Goal: Task Accomplishment & Management: Manage account settings

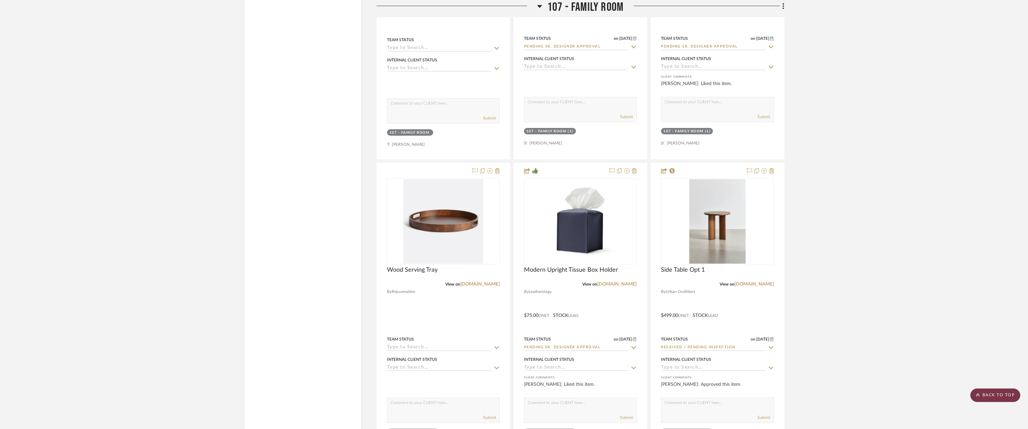
scroll to position [3069, 0]
click at [986, 400] on scroll-to-top-button "BACK TO TOP" at bounding box center [995, 394] width 50 height 13
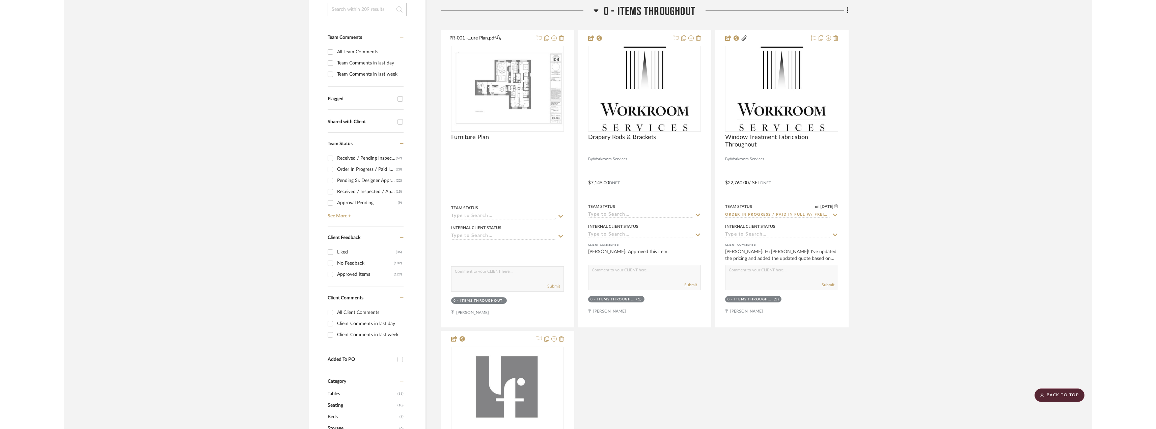
scroll to position [0, 0]
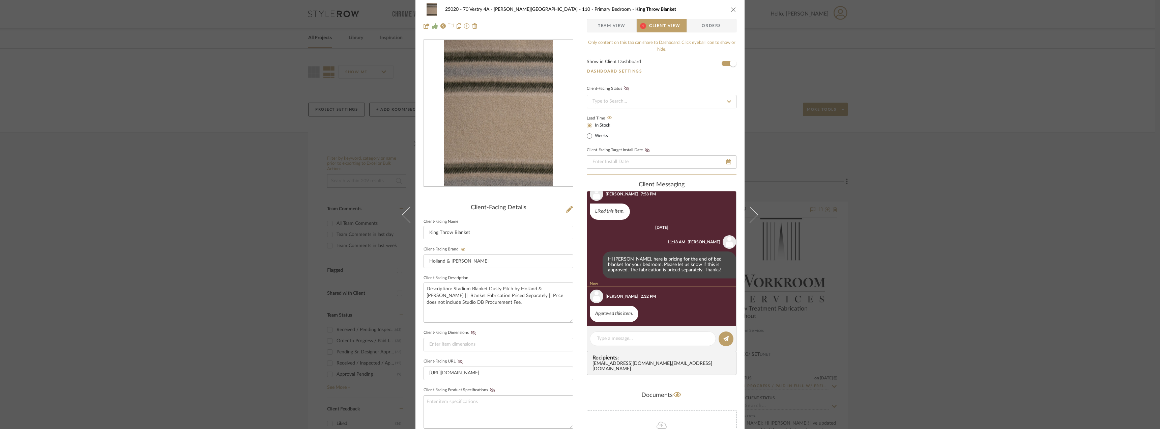
scroll to position [24, 0]
click at [614, 27] on span "Team View" at bounding box center [612, 25] width 28 height 13
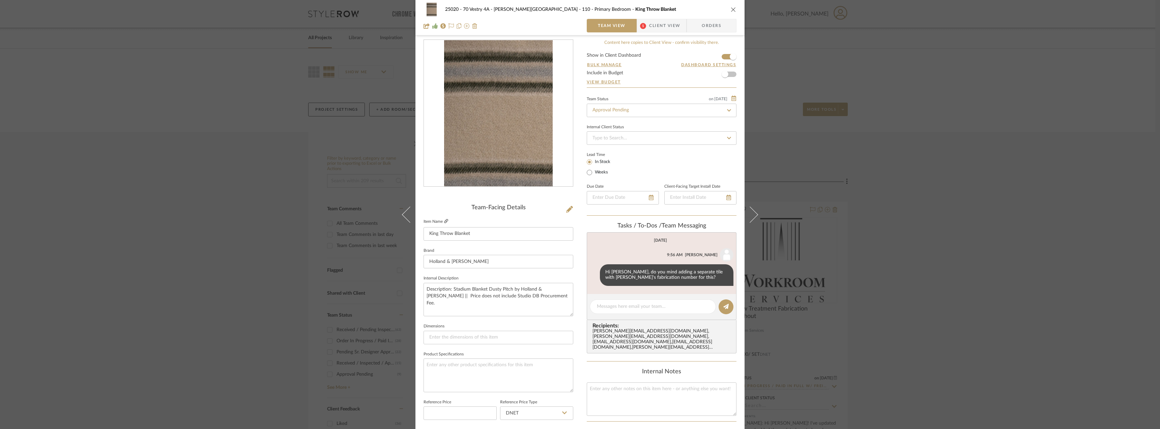
click at [446, 221] on icon at bounding box center [446, 221] width 4 height 4
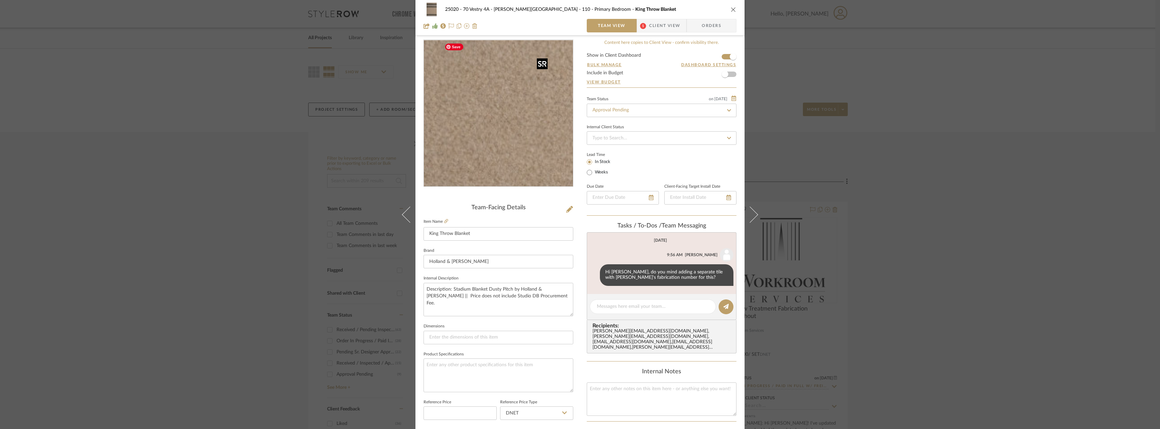
click at [522, 130] on img "0" at bounding box center [498, 113] width 109 height 146
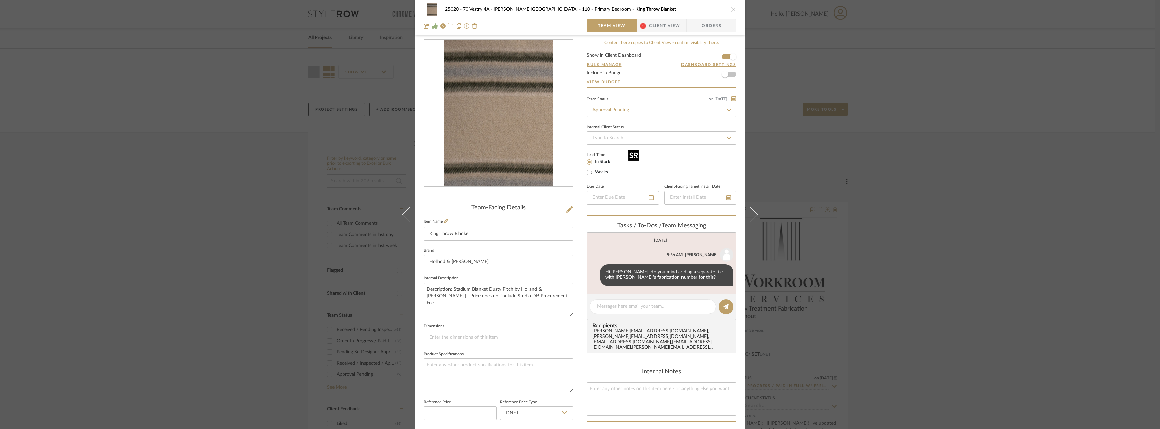
drag, startPoint x: 609, startPoint y: 179, endPoint x: 484, endPoint y: 129, distance: 134.4
click at [484, 129] on img "0" at bounding box center [498, 113] width 109 height 146
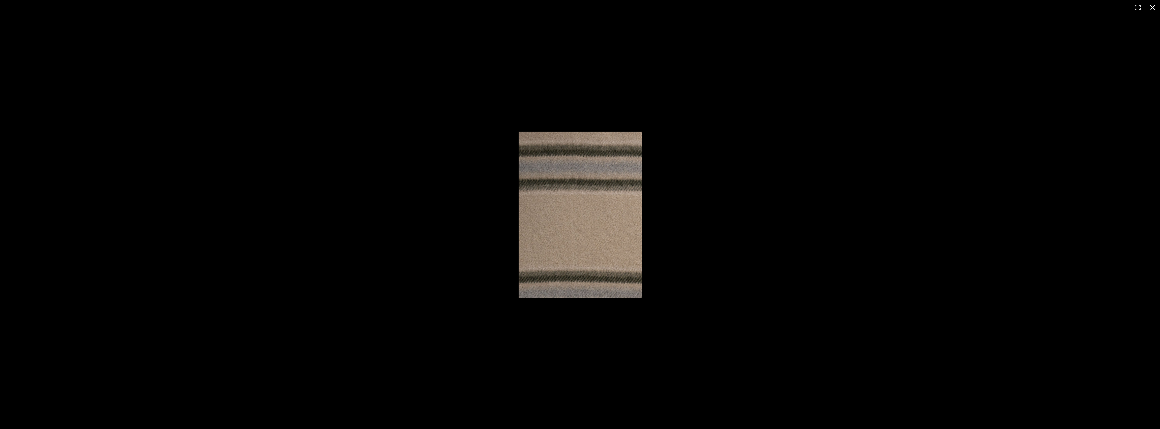
click at [1150, 6] on button at bounding box center [1152, 7] width 15 height 15
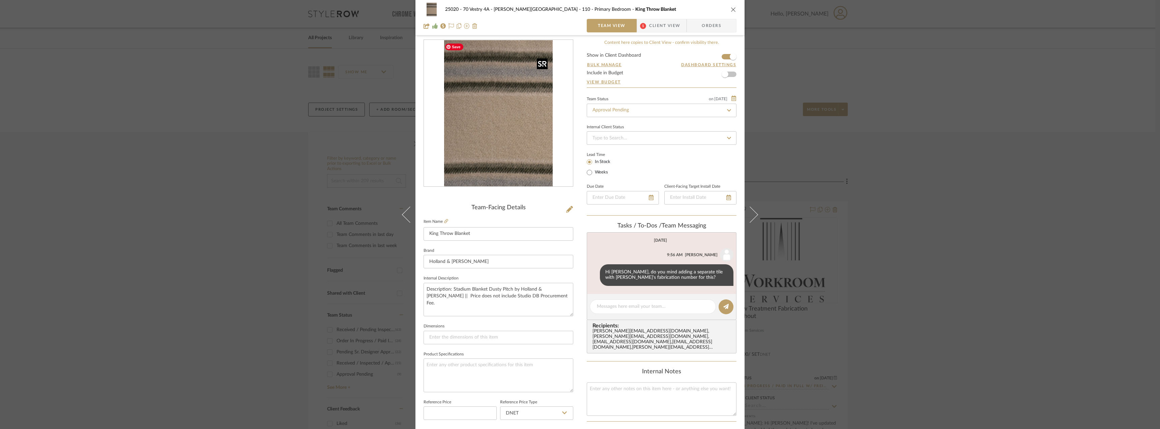
click at [540, 111] on img "0" at bounding box center [498, 113] width 109 height 146
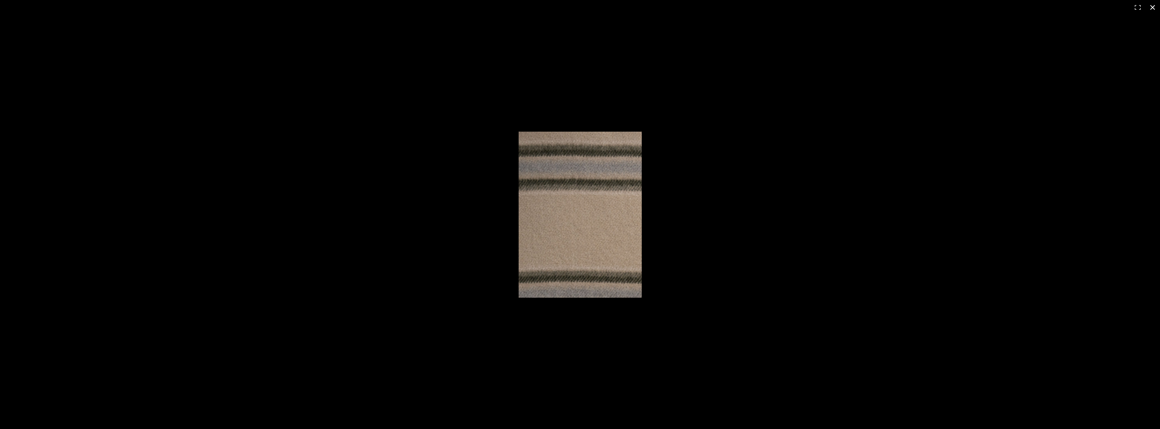
click at [1152, 5] on button at bounding box center [1152, 7] width 15 height 15
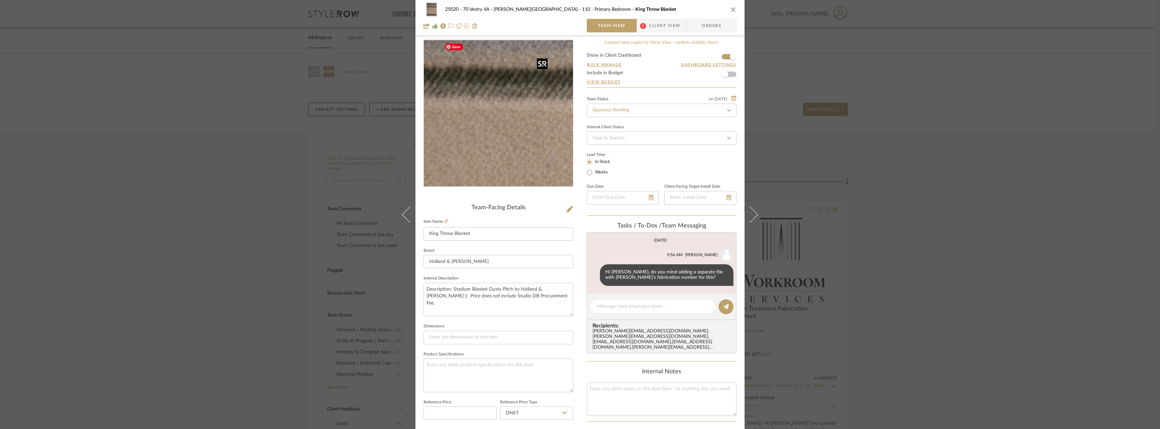
click at [504, 97] on img "0" at bounding box center [498, 113] width 109 height 146
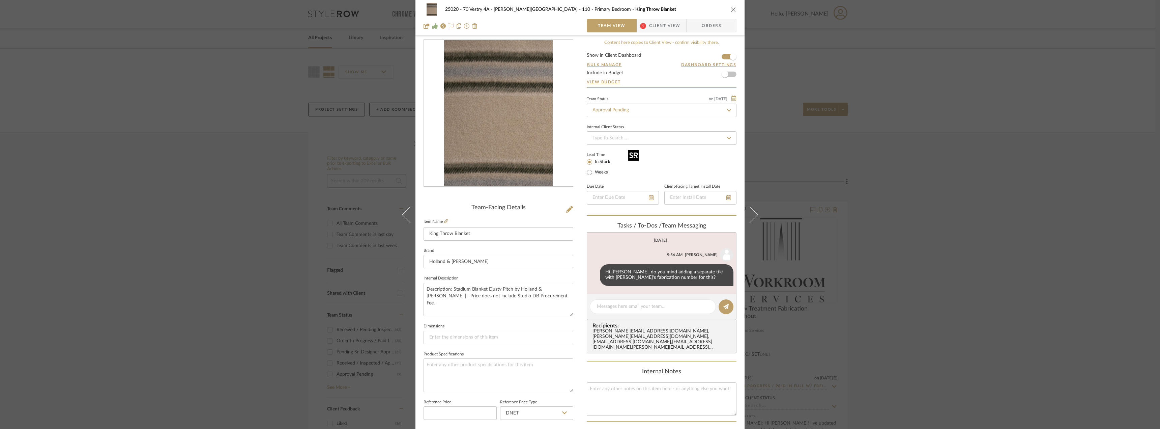
drag, startPoint x: 616, startPoint y: 183, endPoint x: 508, endPoint y: 122, distance: 124.5
click at [640, 24] on span "1" at bounding box center [643, 26] width 6 height 6
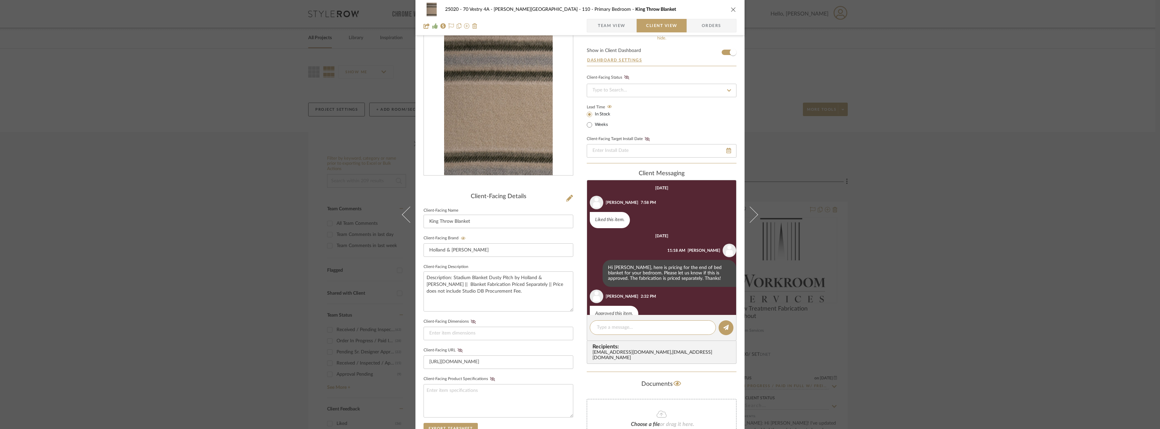
scroll to position [15, 0]
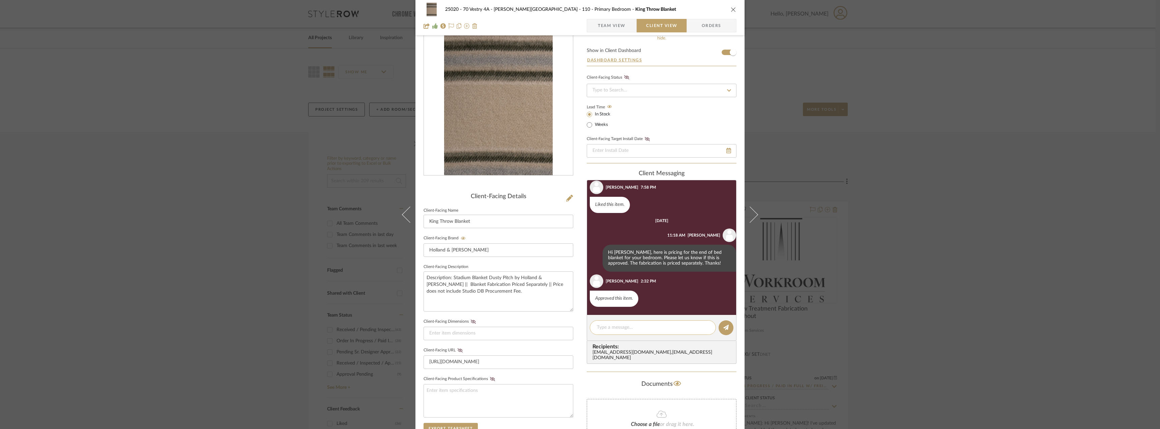
click at [630, 322] on div at bounding box center [653, 327] width 126 height 15
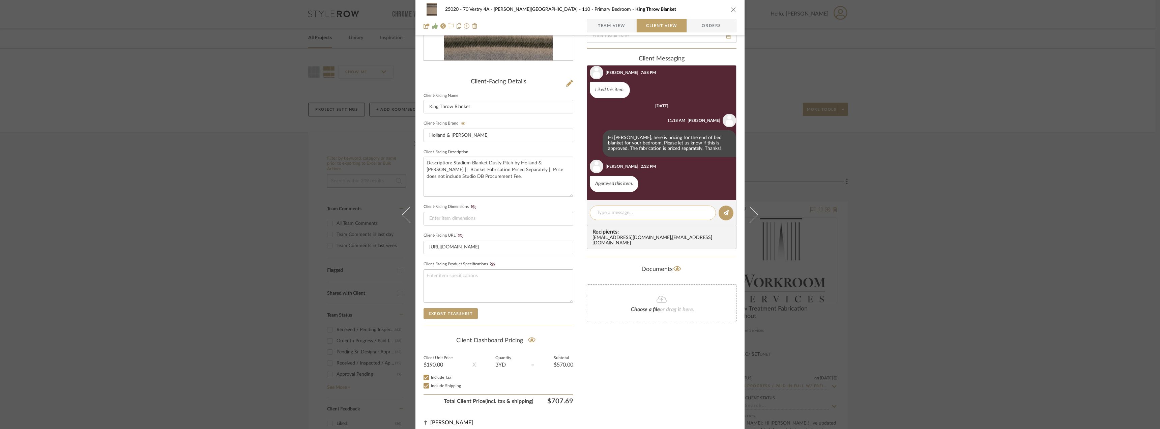
scroll to position [138, 0]
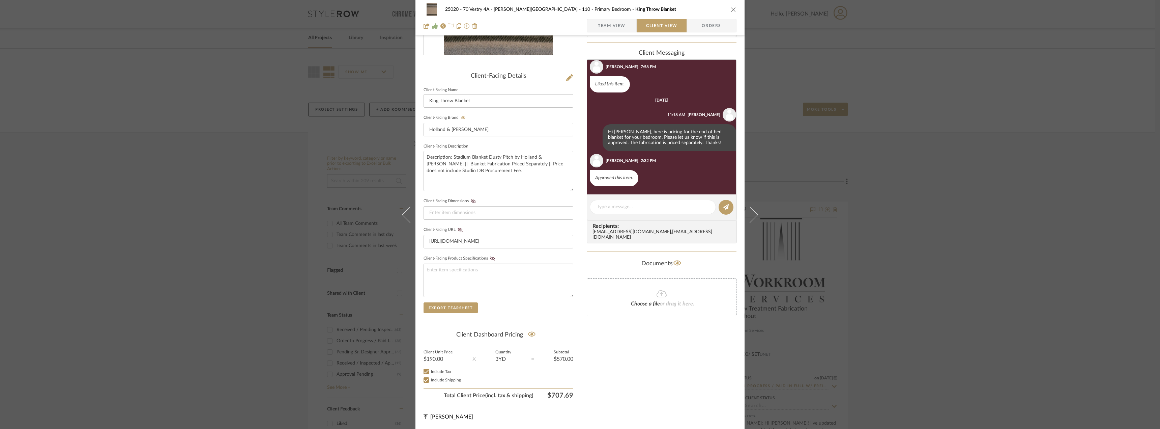
click at [635, 9] on span "King Throw Blanket" at bounding box center [655, 9] width 41 height 5
click at [618, 201] on div at bounding box center [653, 207] width 126 height 15
click at [618, 206] on textarea at bounding box center [653, 206] width 112 height 7
type textarea "Hi Emily, thanks for approving!"
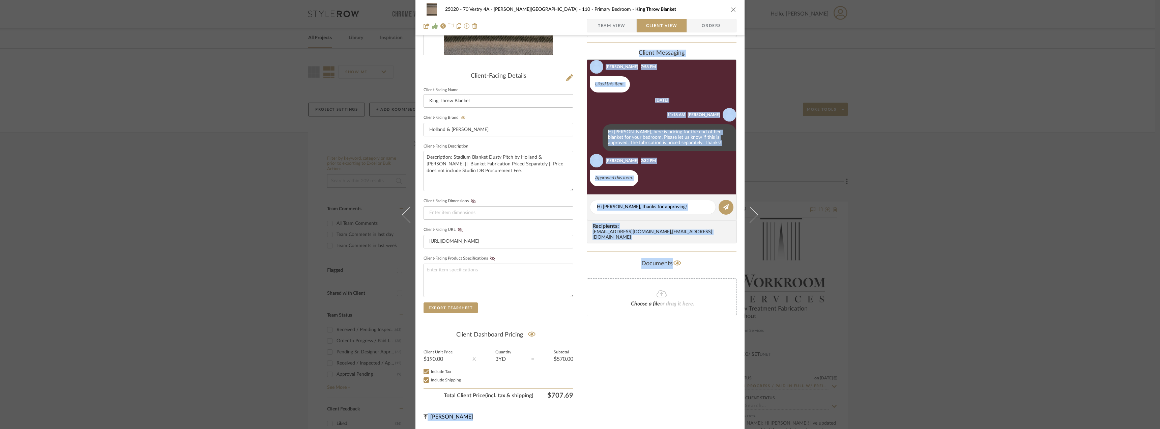
drag, startPoint x: 818, startPoint y: 19, endPoint x: 702, endPoint y: 46, distance: 119.9
click at [689, 45] on div "25020 - 70 Vestry 4A - Grant-Stanleigh 110 - Primary Bedroom King Throw Blanket…" at bounding box center [580, 214] width 1160 height 429
click at [648, 364] on div "Only content on this tab can share to Dashboard. Click eyeball icon to show or …" at bounding box center [662, 155] width 150 height 494
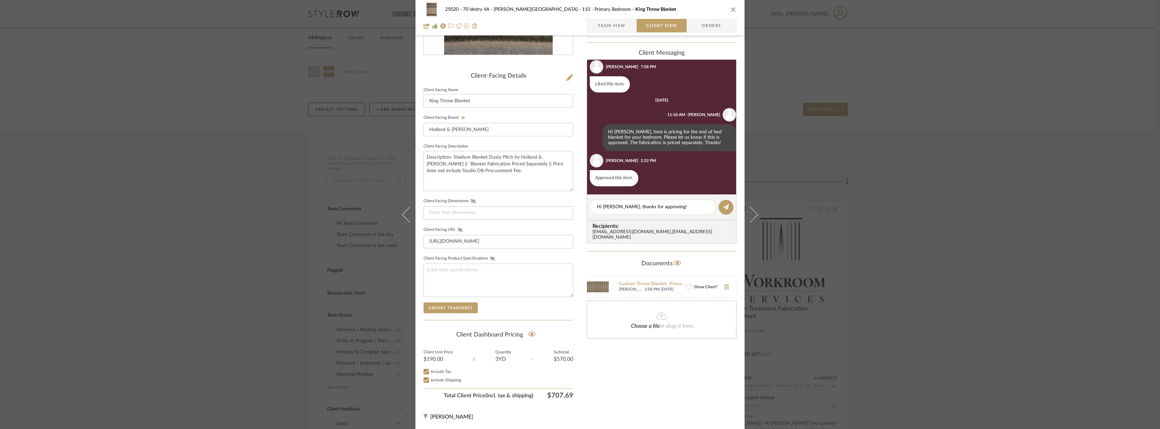
click at [687, 284] on icon at bounding box center [689, 286] width 5 height 5
click at [675, 205] on textarea "Hi Emily, thanks for approving!" at bounding box center [653, 206] width 112 height 7
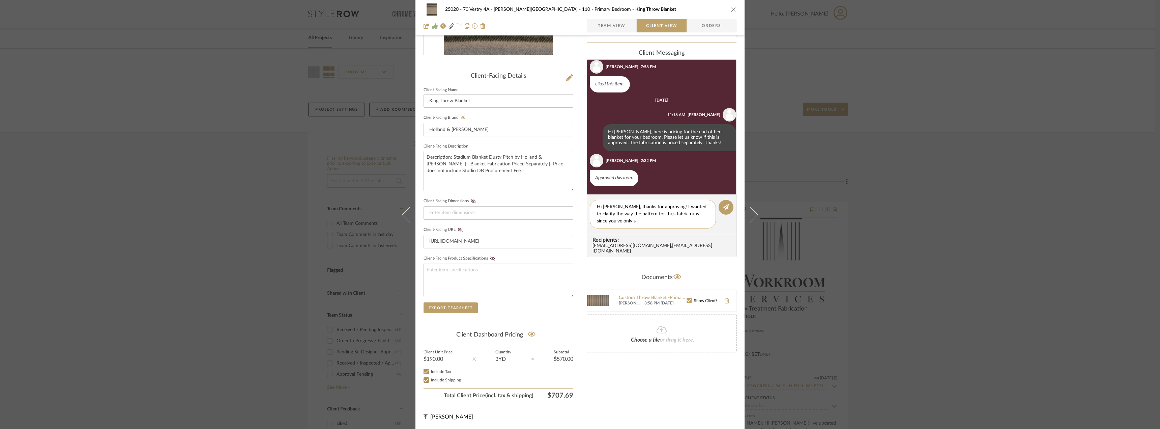
scroll to position [0, 0]
click at [642, 215] on textarea "Hi Emily, thanks for approving! I wanted to clarify the way the pattern for th\…" at bounding box center [653, 213] width 112 height 21
type textarea "Hi Emily, thanks for approving! I wanted to clarify the way the pattern for the…"
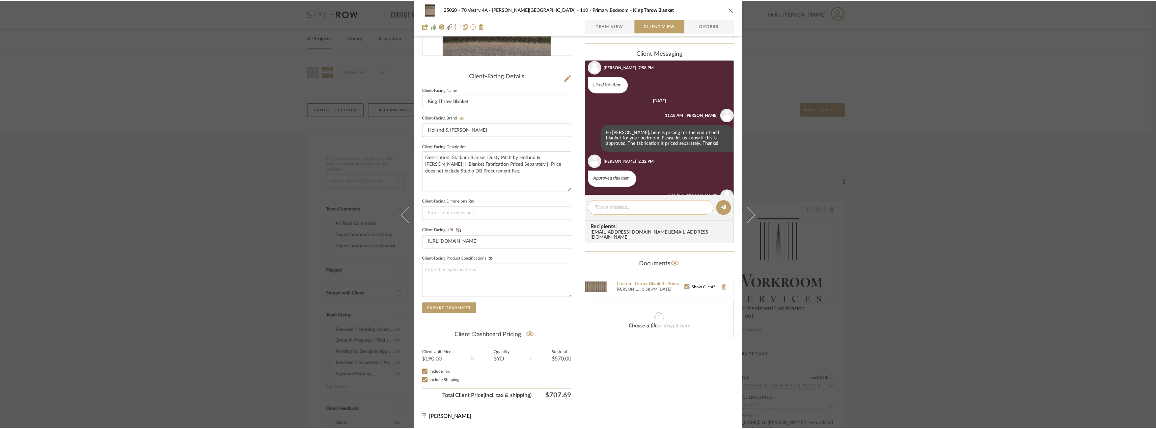
scroll to position [77, 0]
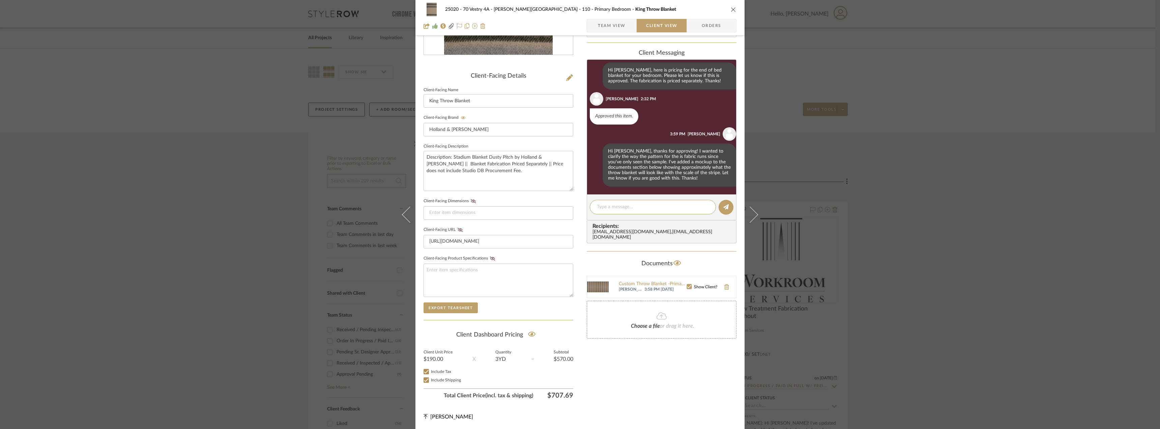
click at [1013, 98] on div "25020 - 70 Vestry 4A - Grant-Stanleigh 110 - Primary Bedroom King Throw Blanket…" at bounding box center [580, 214] width 1160 height 429
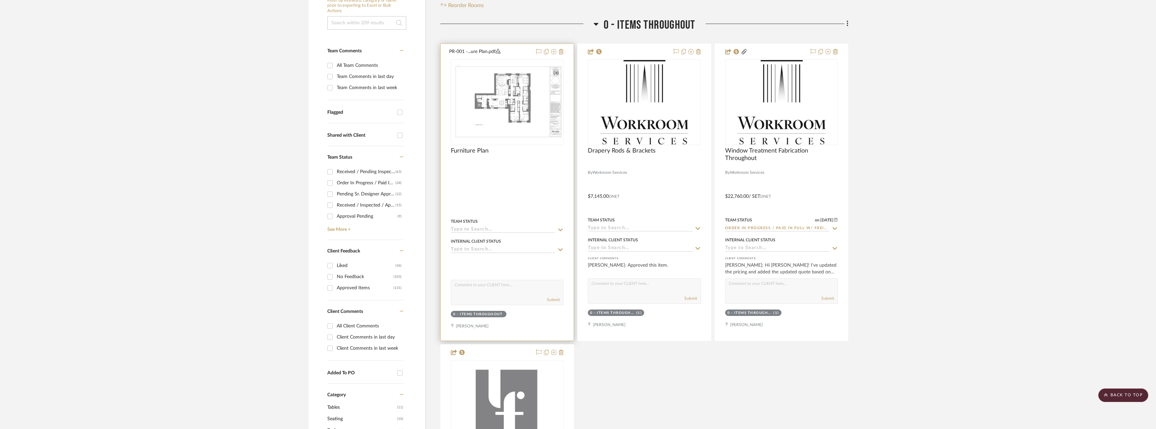
scroll to position [135, 0]
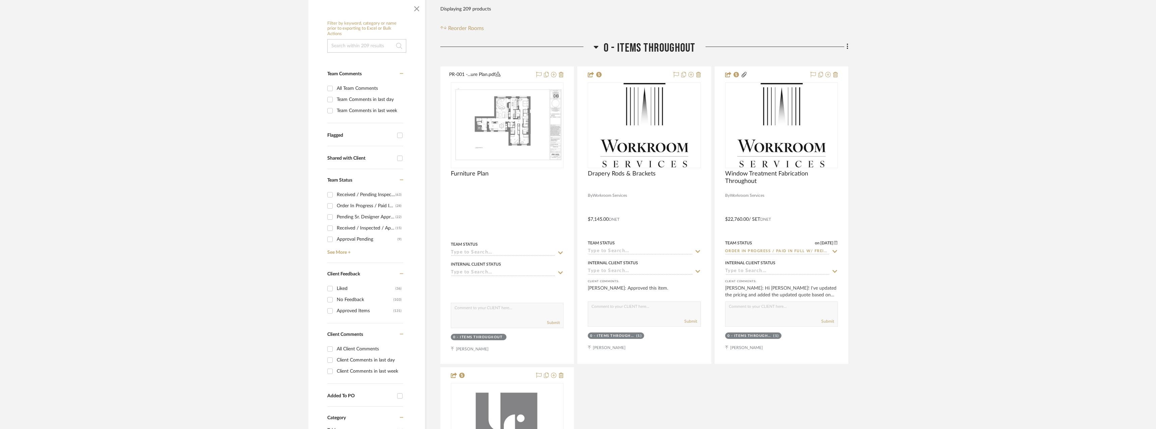
click at [360, 359] on div "Client Comments in last day" at bounding box center [369, 360] width 65 height 11
click at [335, 359] on input "Client Comments in last day" at bounding box center [329, 360] width 11 height 11
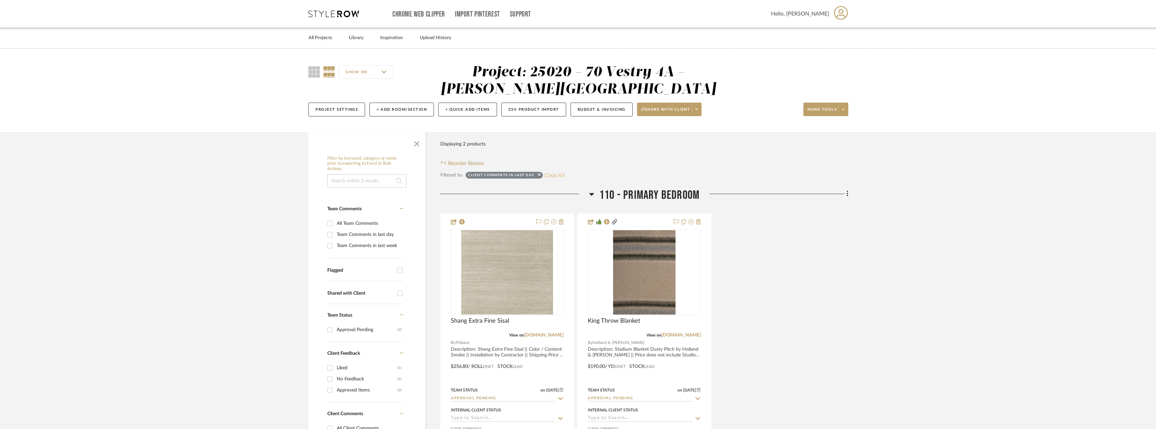
click at [551, 176] on button "Clear All" at bounding box center [554, 175] width 20 height 9
checkbox input "false"
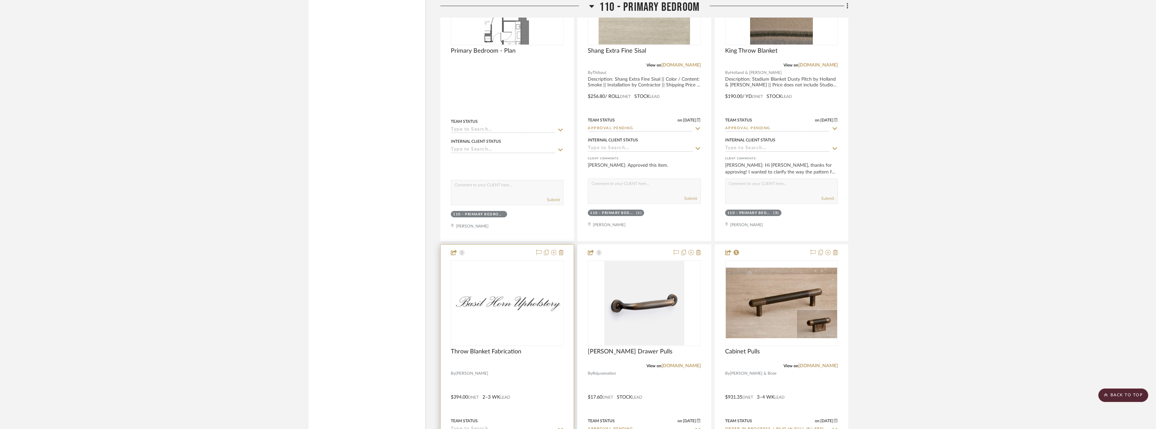
scroll to position [4048, 0]
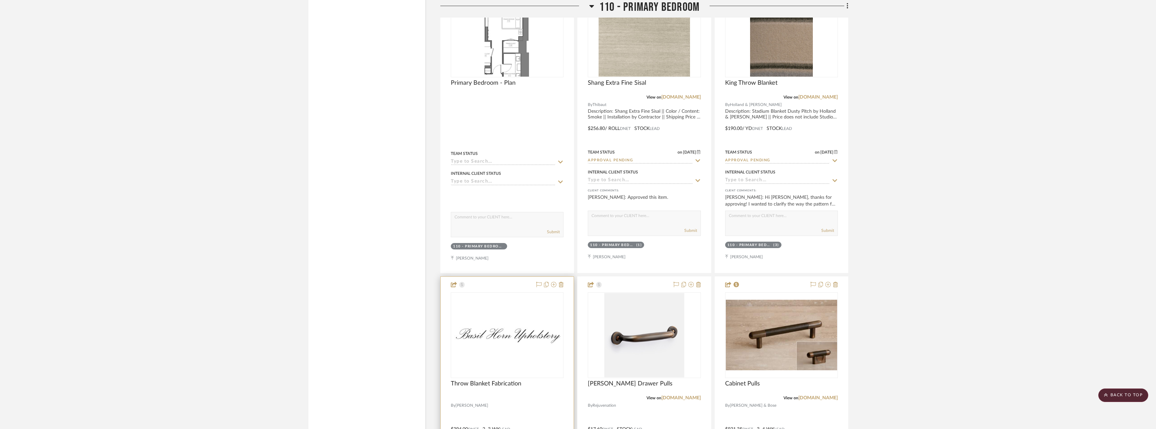
click at [462, 351] on div "0" at bounding box center [507, 334] width 112 height 85
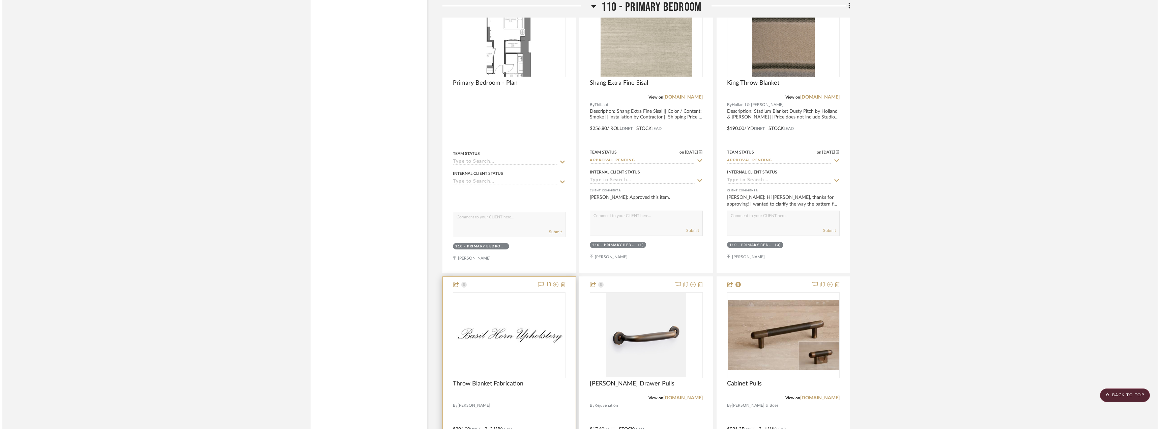
scroll to position [0, 0]
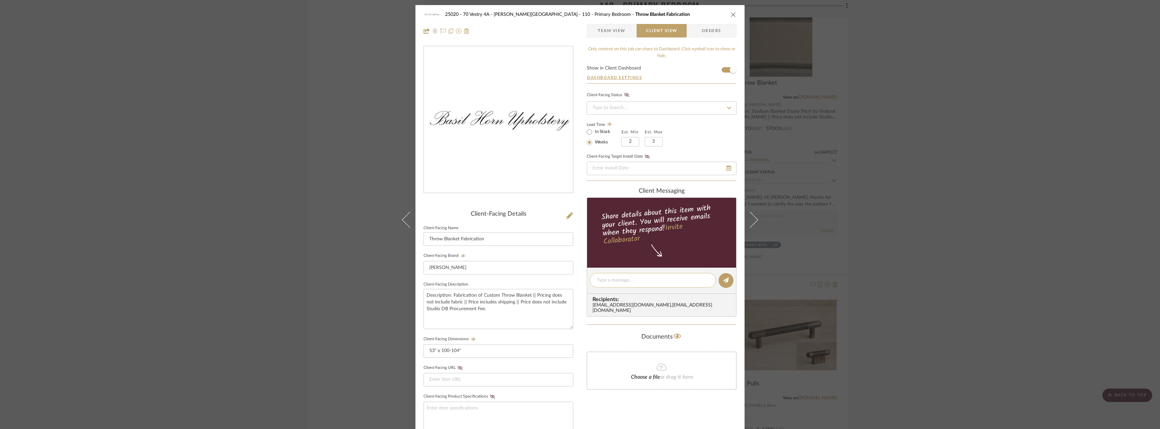
click at [598, 281] on textarea at bounding box center [653, 280] width 112 height 7
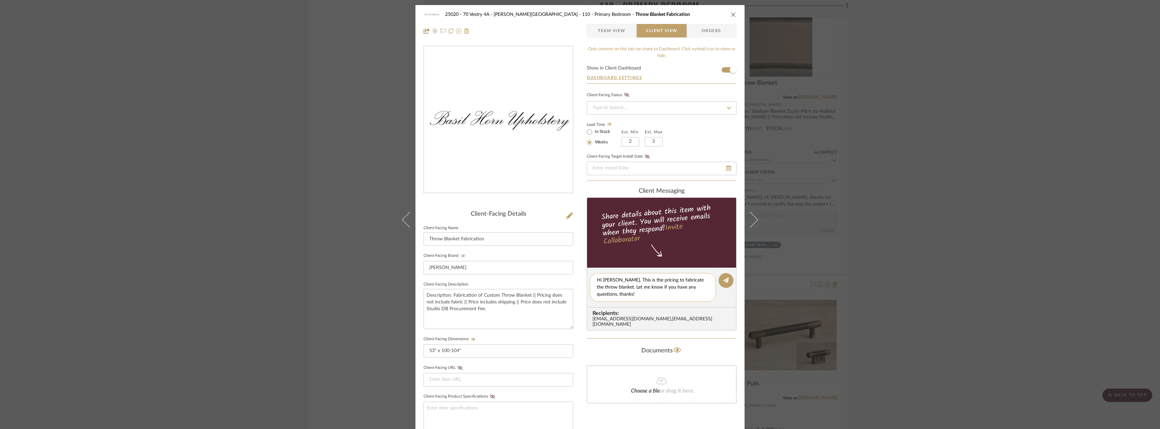
click at [615, 278] on textarea "Hi Emily, This is the pricing to fabricate the throw blanket. Let me know if yo…" at bounding box center [653, 287] width 112 height 21
type textarea "Hi Emily, this is the pricing to fabricate the throw blanket. Let me know if yo…"
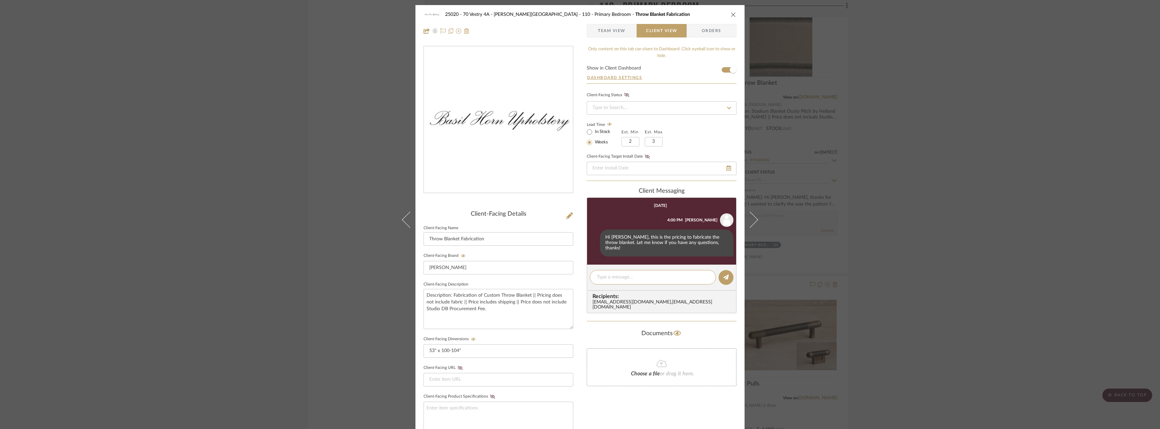
click at [1076, 166] on div "25020 - 70 Vestry 4A - Grant-Stanleigh 110 - Primary Bedroom Throw Blanket Fabr…" at bounding box center [580, 214] width 1160 height 429
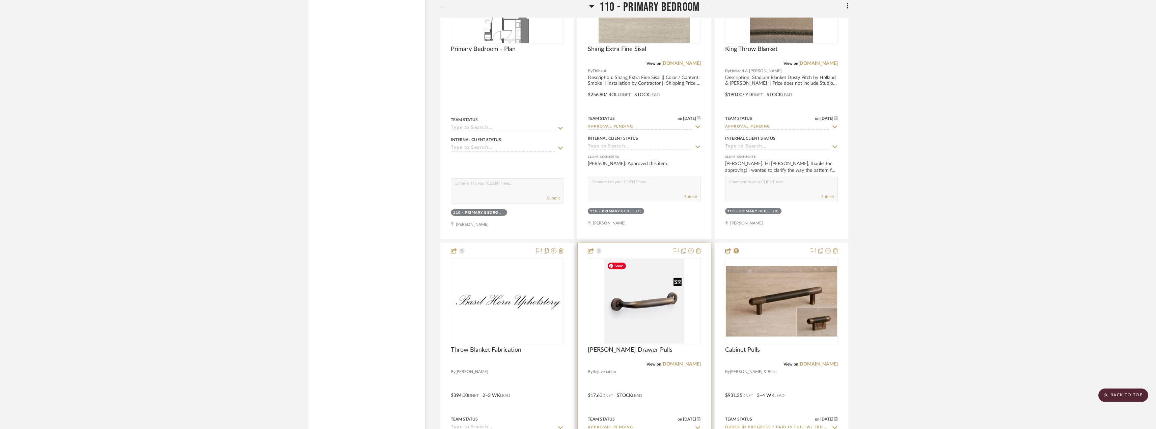
scroll to position [4115, 0]
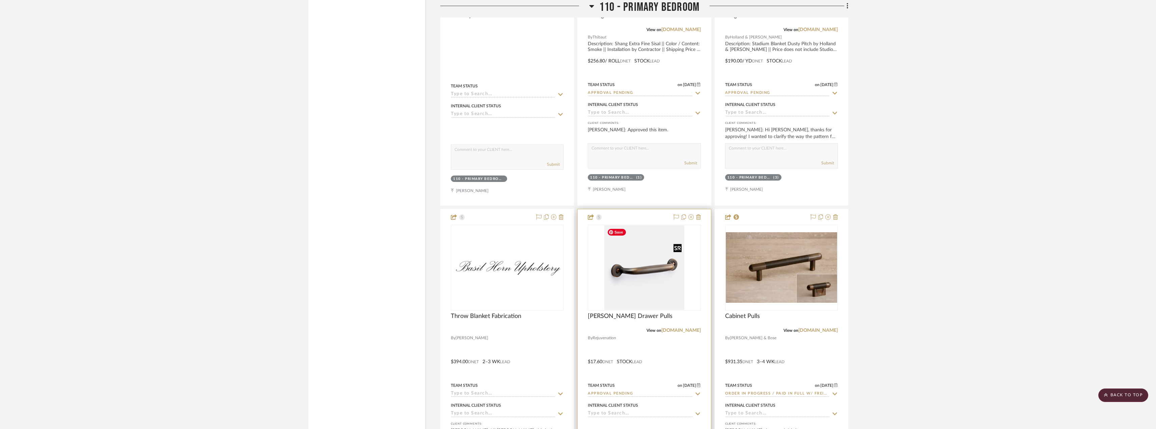
click at [660, 279] on img "0" at bounding box center [644, 267] width 80 height 84
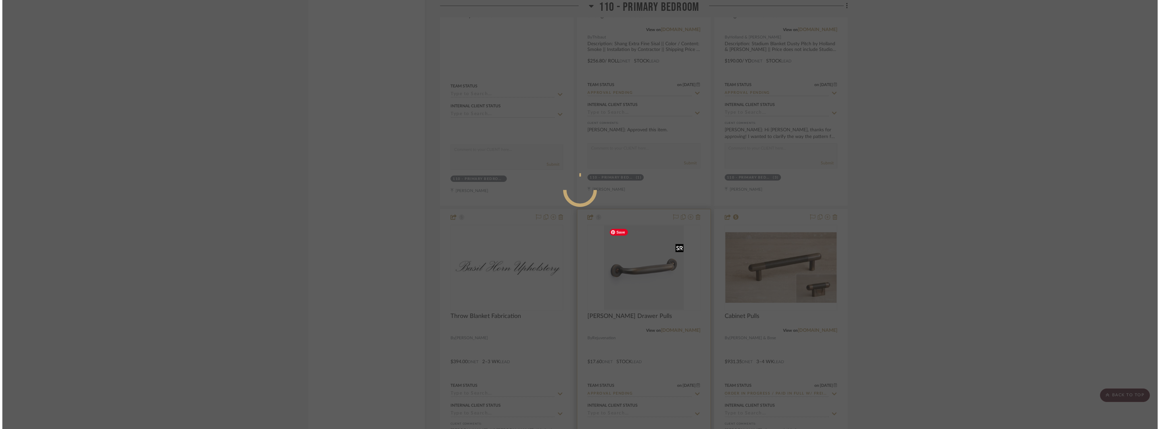
scroll to position [0, 0]
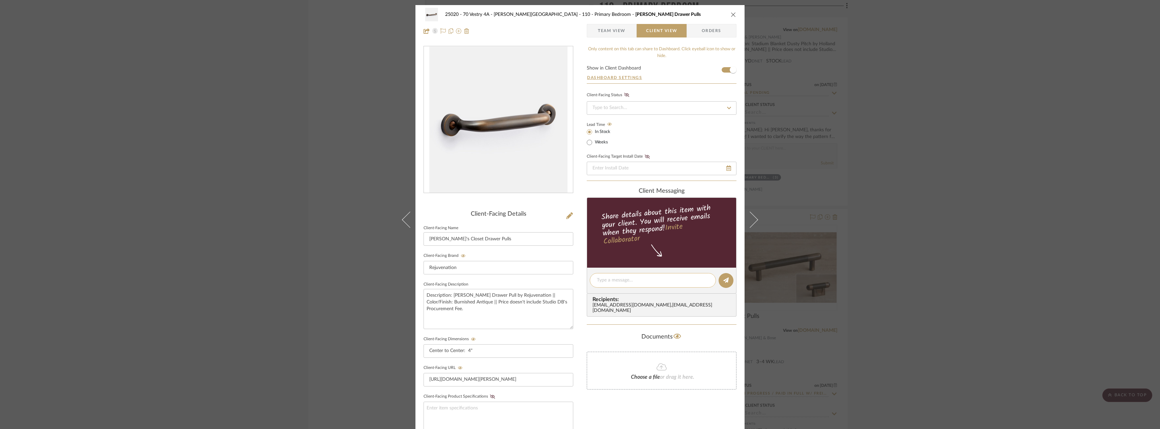
click at [615, 279] on textarea at bounding box center [653, 280] width 112 height 7
type textarea "Hi Emily, here is an option to replace the existing drawer pulls in your primar…"
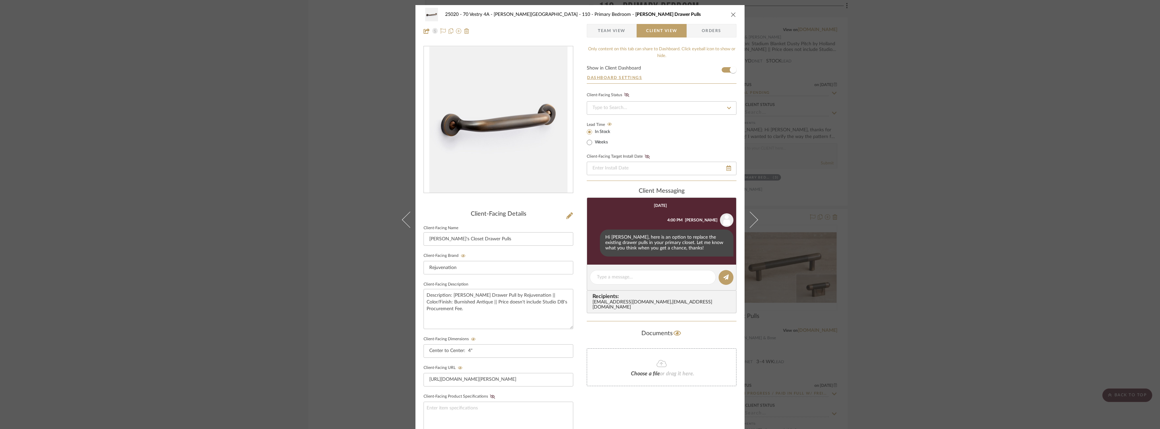
click at [973, 194] on div "25020 - 70 Vestry 4A - Grant-Stanleigh 110 - Primary Bedroom Massey Drawer Pull…" at bounding box center [580, 214] width 1160 height 429
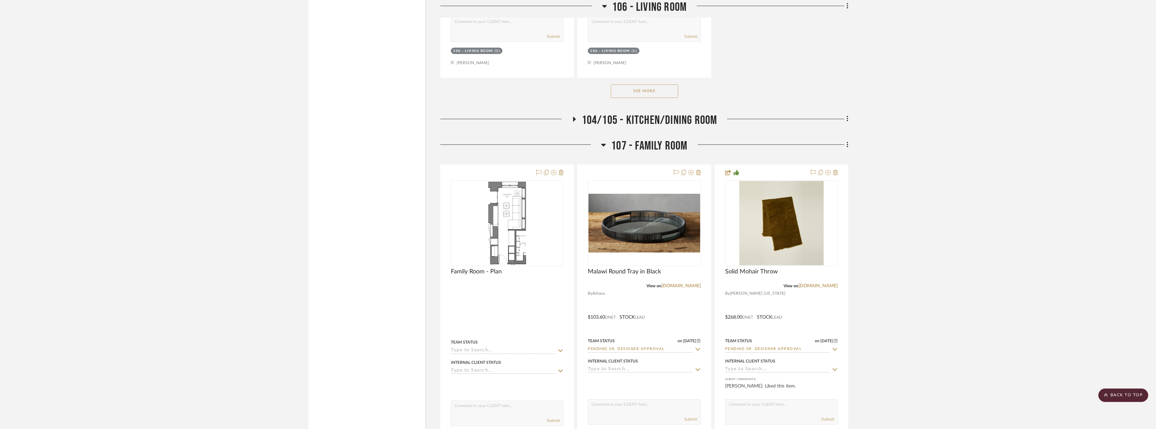
scroll to position [2766, 0]
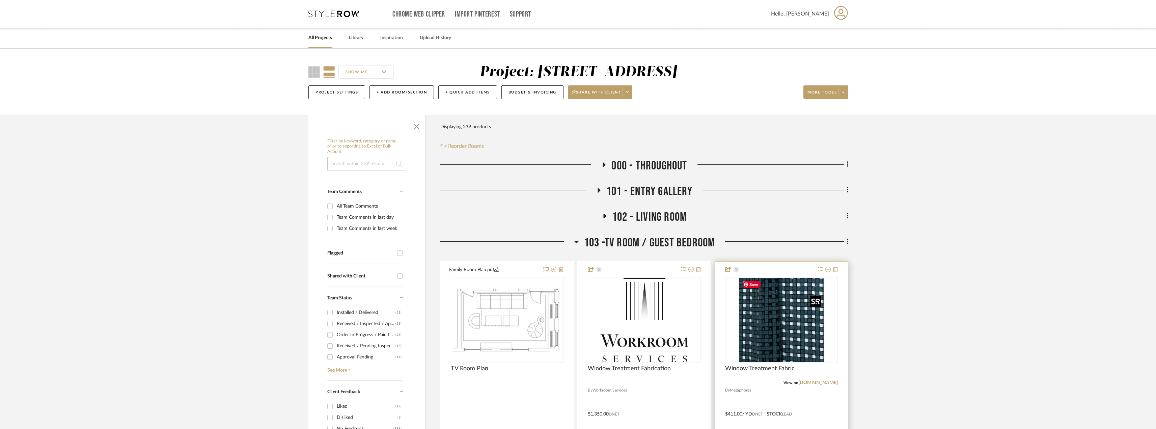
click at [789, 323] on img "0" at bounding box center [781, 320] width 84 height 84
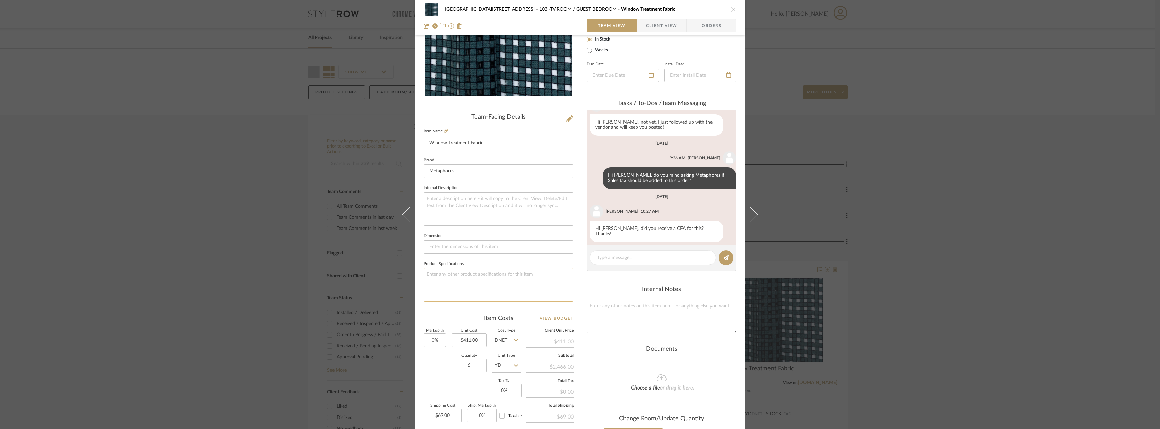
scroll to position [135, 0]
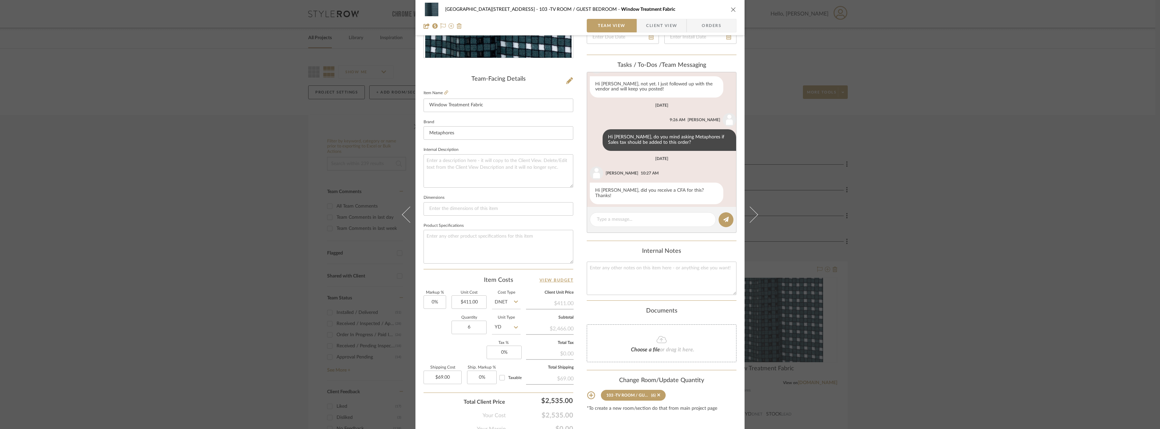
click at [447, 91] on fieldset "Item Name Window Treatment Fabric" at bounding box center [499, 100] width 150 height 24
click at [445, 91] on icon at bounding box center [446, 92] width 4 height 4
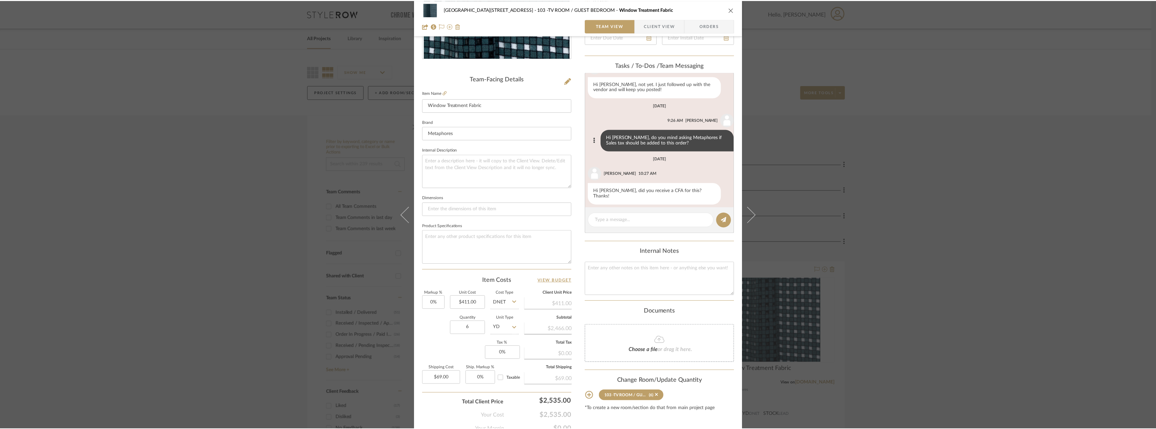
scroll to position [88, 0]
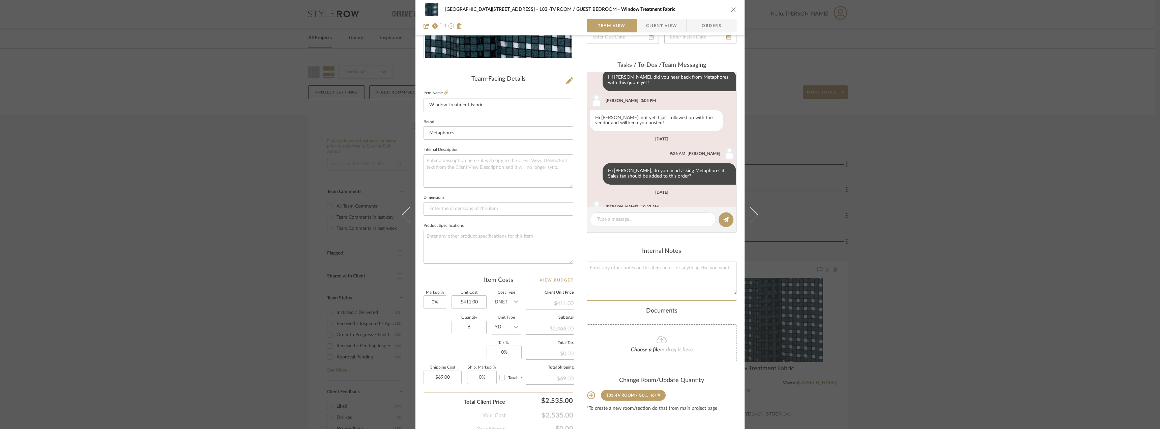
click at [942, 174] on div "24100 - 1175 Park Avenue - Mall 103 -TV ROOM / GUEST BEDROOM Window Treatment F…" at bounding box center [580, 214] width 1160 height 429
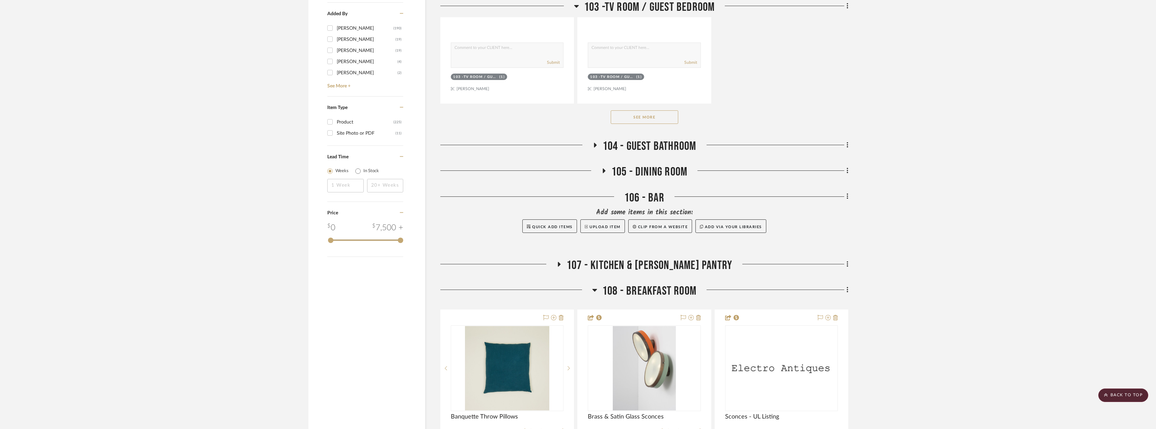
scroll to position [1046, 0]
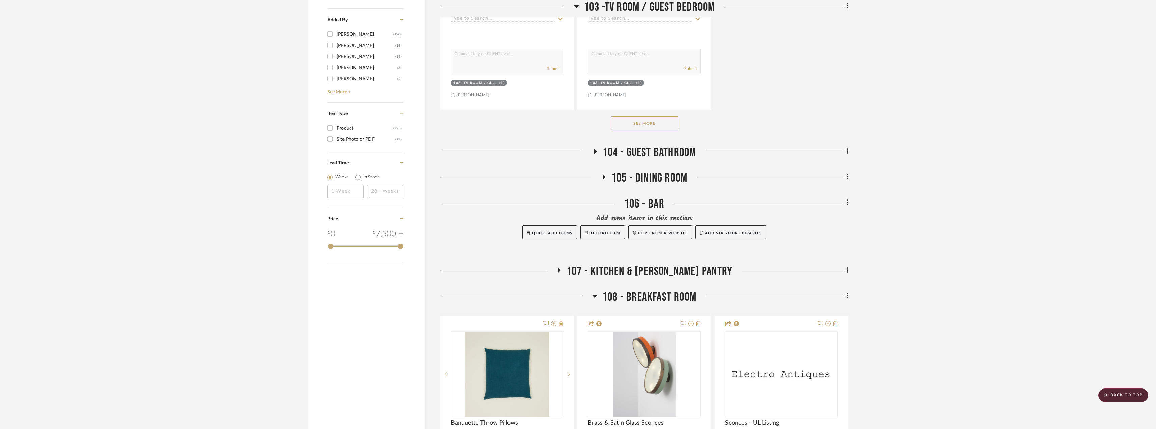
click at [606, 178] on icon at bounding box center [603, 176] width 8 height 5
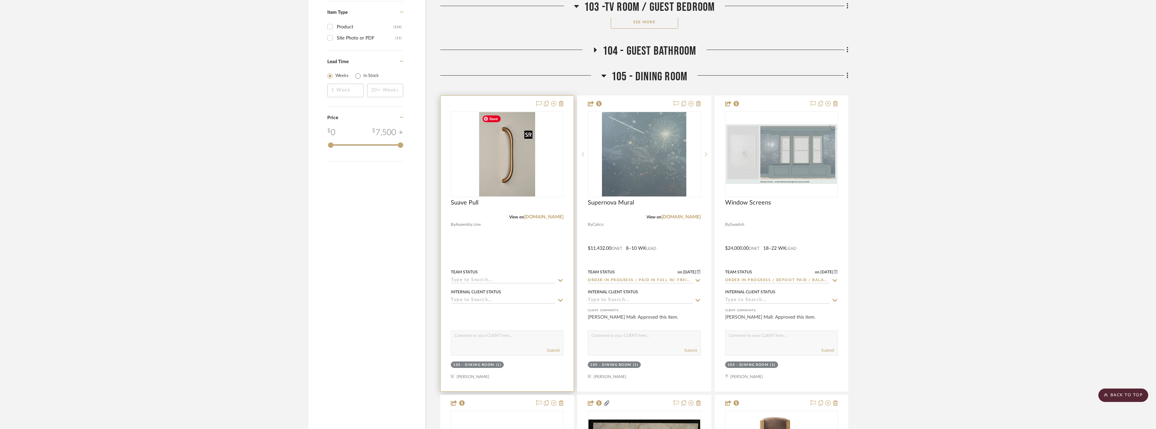
scroll to position [1113, 0]
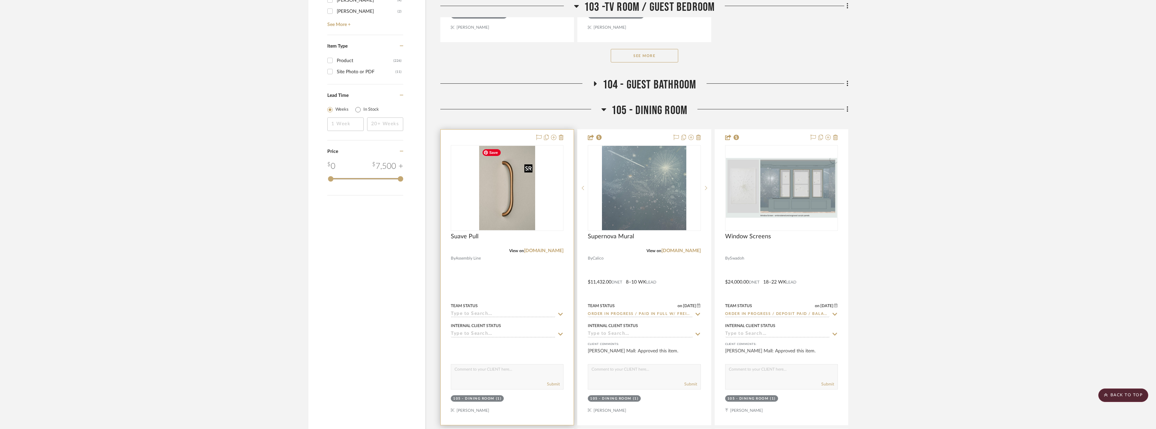
click at [509, 200] on img "0" at bounding box center [507, 188] width 56 height 84
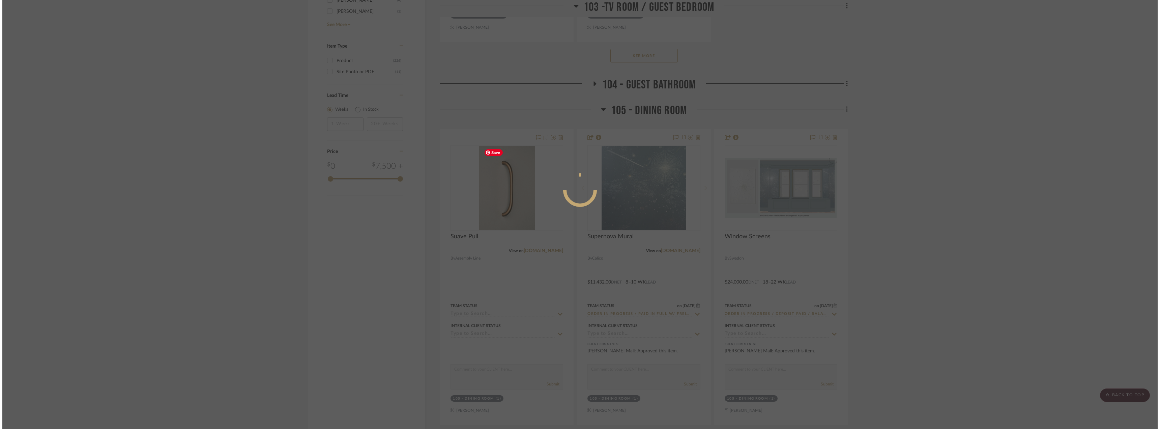
scroll to position [0, 0]
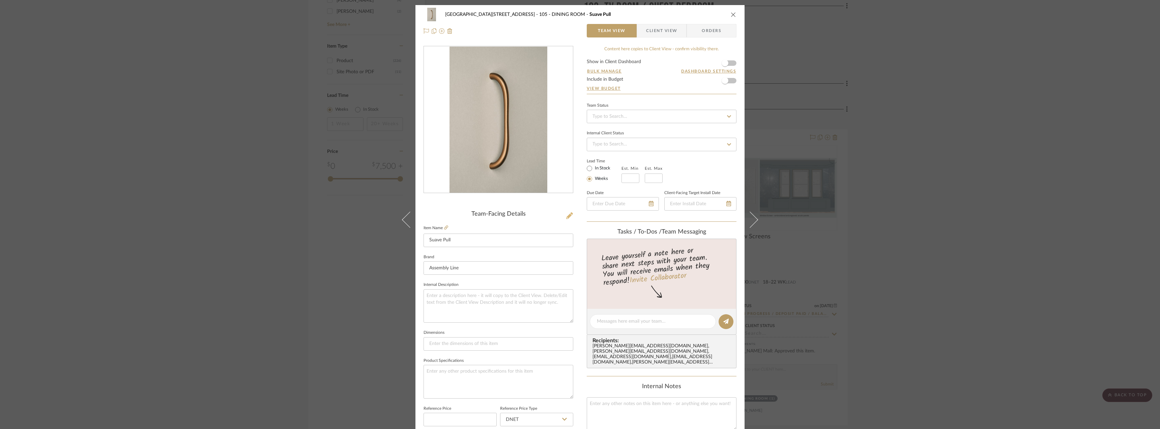
click at [570, 219] on icon at bounding box center [569, 215] width 7 height 7
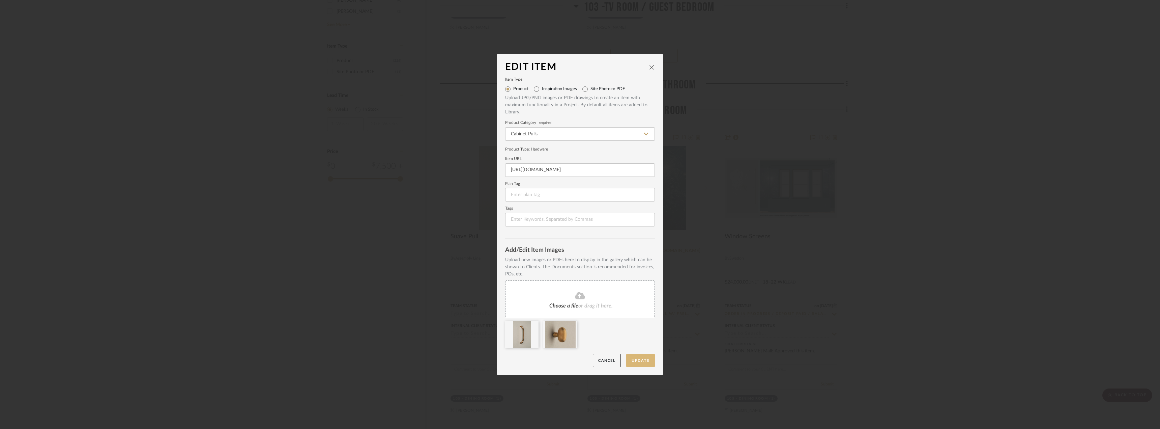
click at [649, 359] on button "Update" at bounding box center [640, 360] width 29 height 14
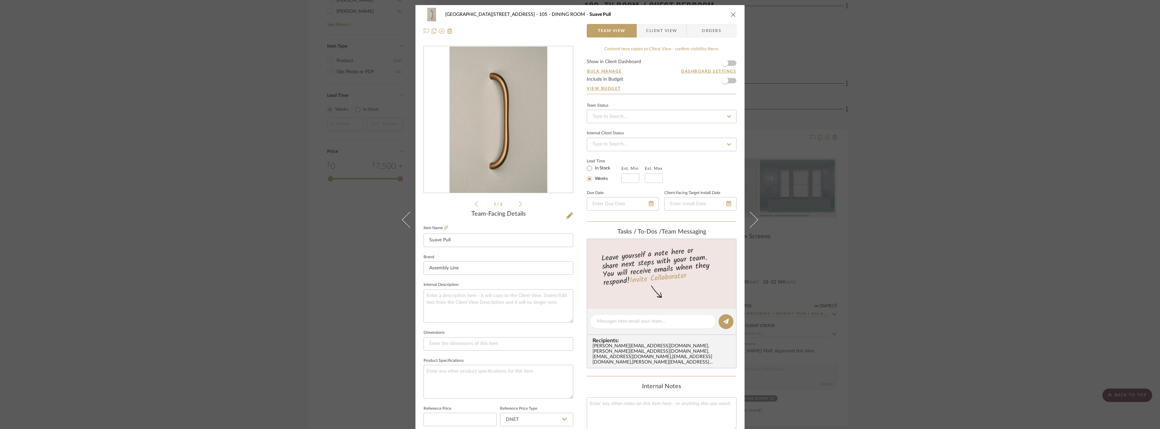
click at [499, 94] on img "0" at bounding box center [498, 120] width 97 height 146
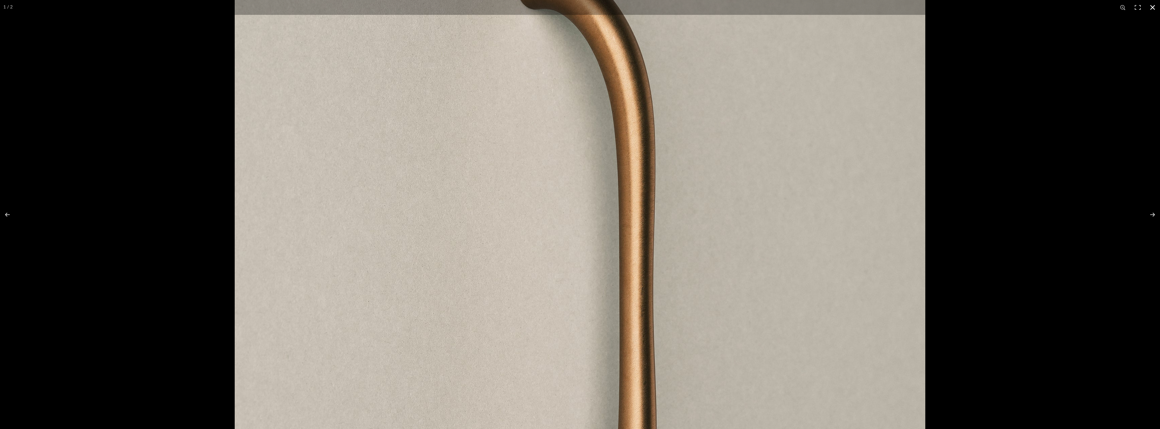
click at [190, 64] on div at bounding box center [580, 214] width 1160 height 429
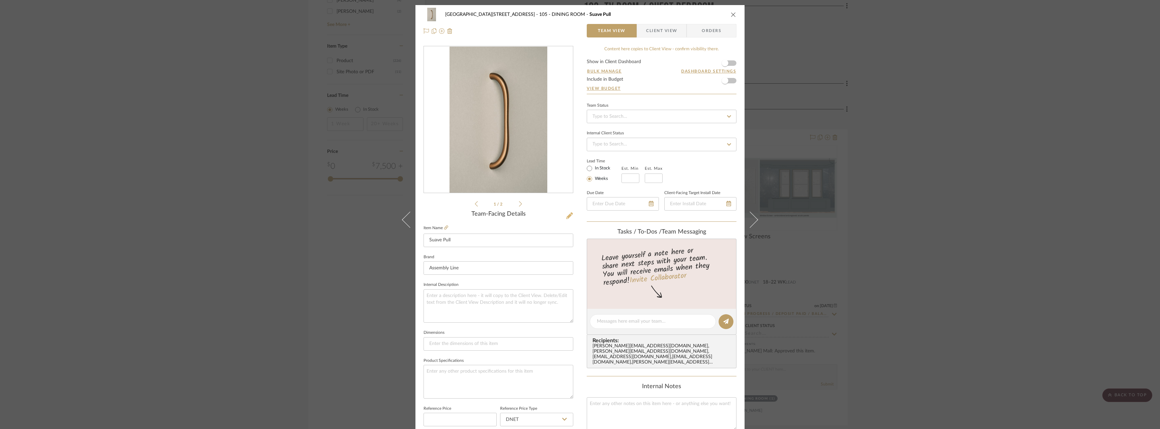
click at [566, 217] on icon at bounding box center [569, 215] width 7 height 7
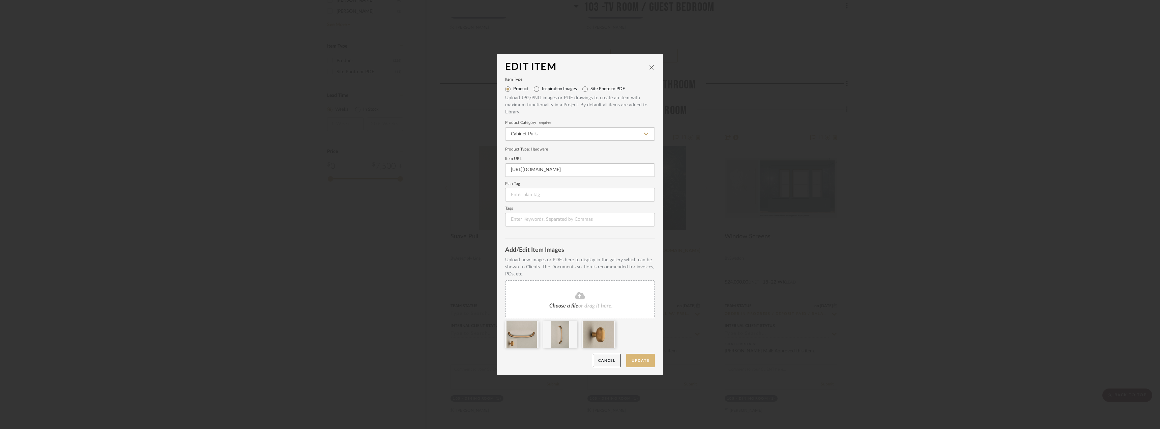
click at [647, 360] on button "Update" at bounding box center [640, 360] width 29 height 14
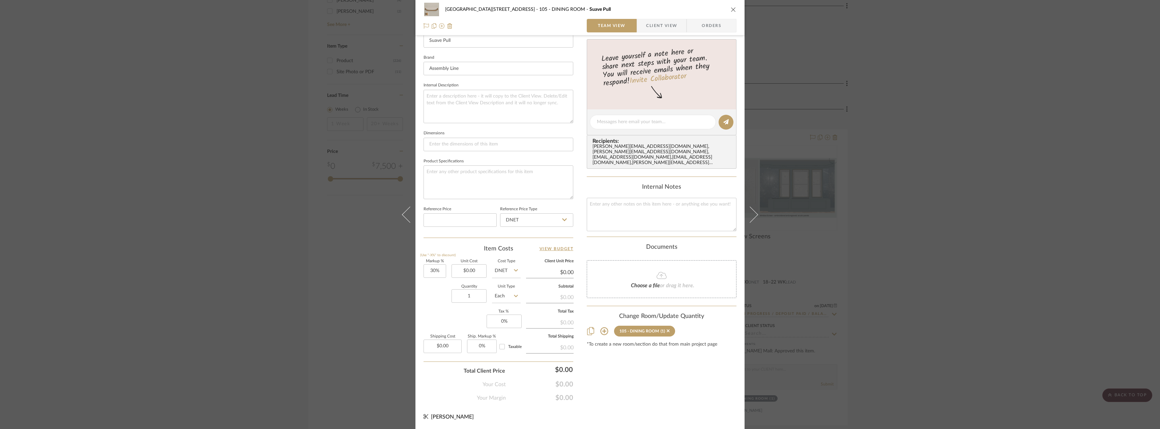
click at [663, 20] on span "Client View" at bounding box center [661, 25] width 31 height 13
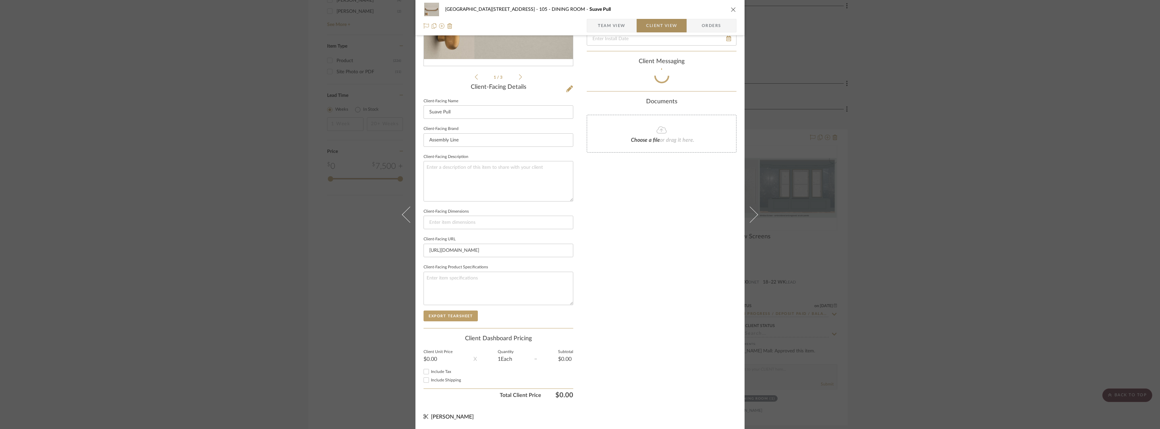
scroll to position [127, 0]
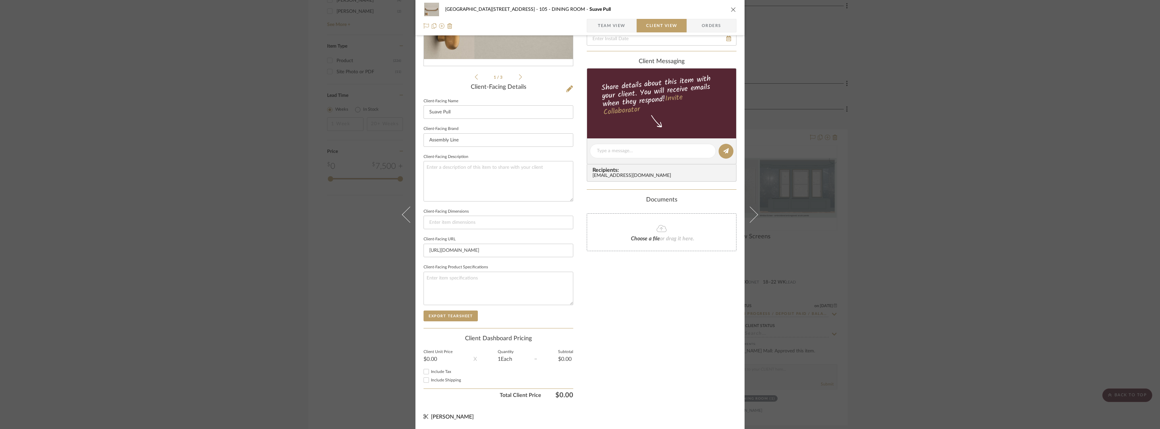
click at [614, 26] on span "Team View" at bounding box center [612, 25] width 28 height 13
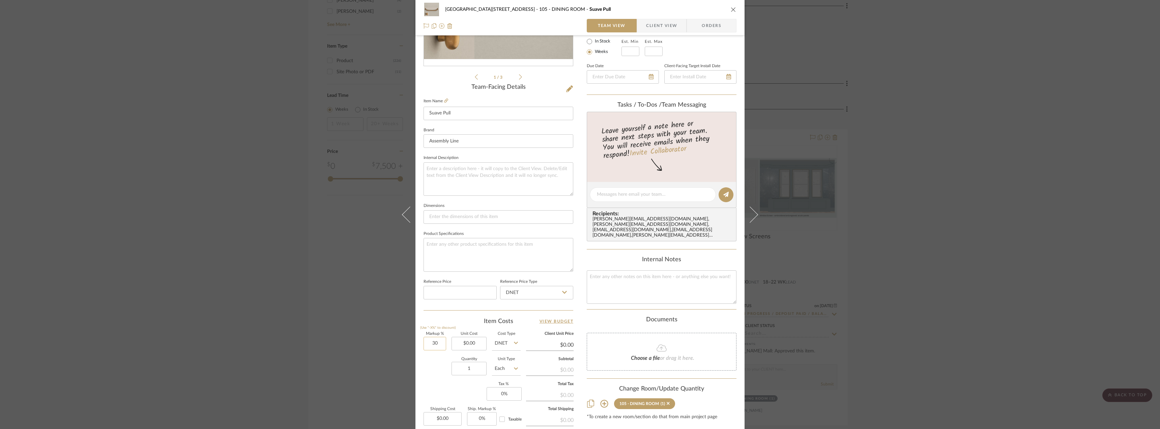
click at [430, 342] on input "30" at bounding box center [435, 343] width 23 height 13
type input "0%"
click at [476, 372] on input "1" at bounding box center [469, 368] width 35 height 13
click at [534, 369] on div "$0.00" at bounding box center [550, 369] width 48 height 12
click at [509, 372] on input "Each" at bounding box center [506, 368] width 29 height 13
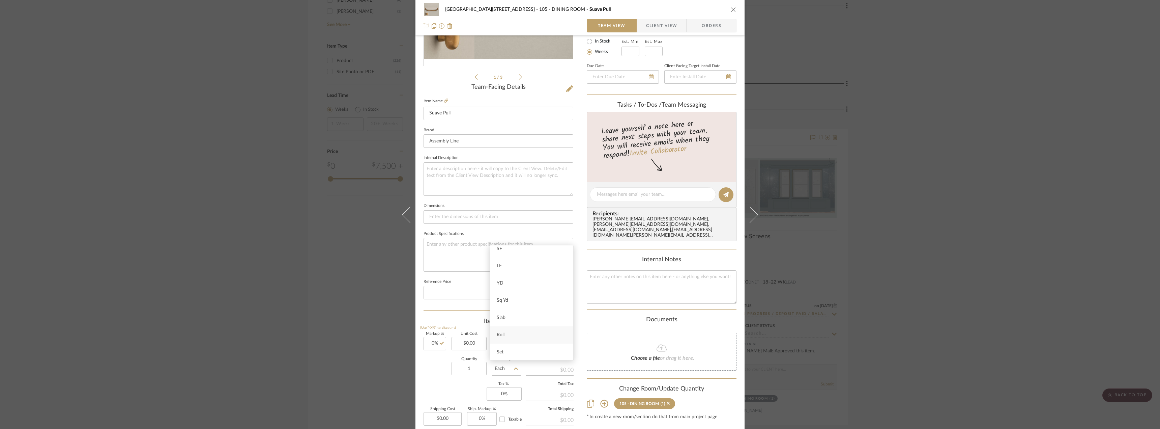
scroll to position [34, 0]
click at [510, 337] on div "Set" at bounding box center [531, 340] width 83 height 17
type input "Set"
click at [473, 347] on input "0.00" at bounding box center [469, 343] width 35 height 13
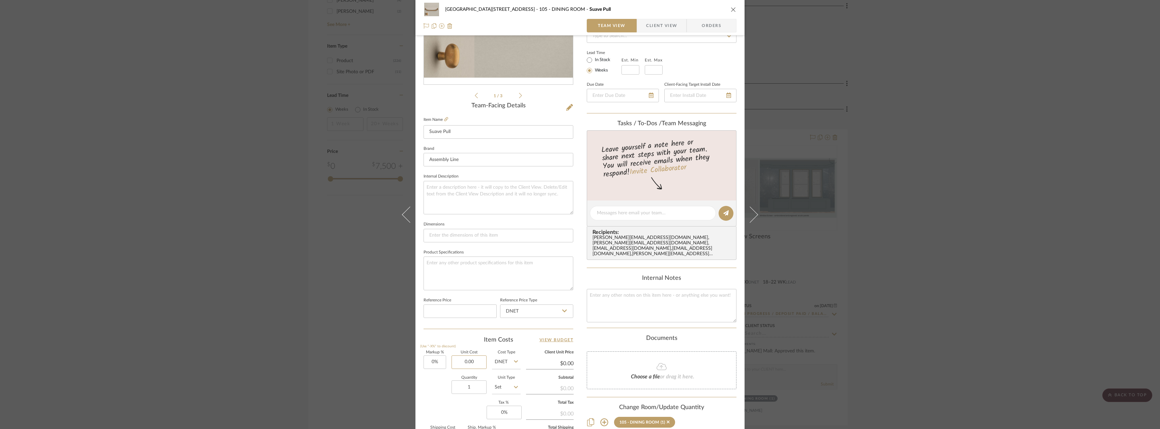
scroll to position [161, 0]
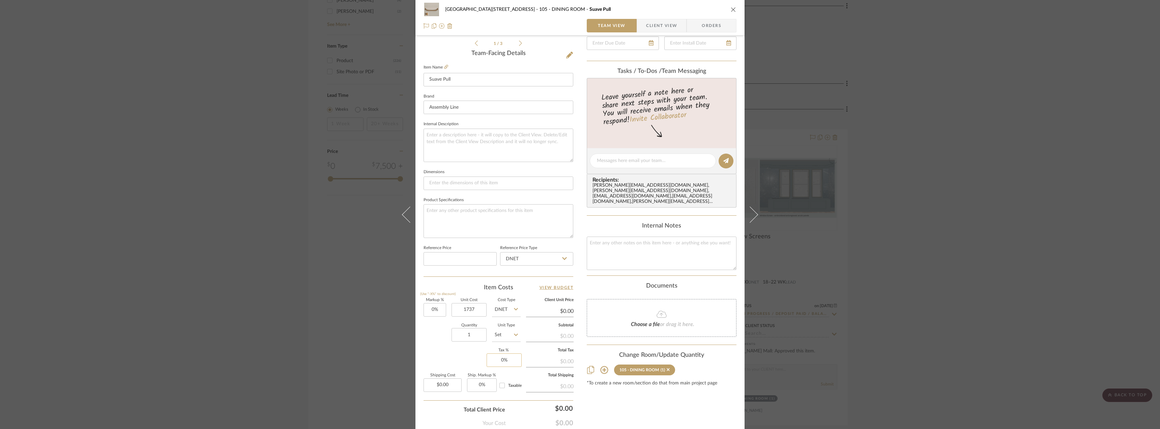
type input "$1,737.00"
type input "0"
click at [506, 359] on input "0" at bounding box center [504, 359] width 35 height 13
type input "$1,737.00"
type input "8.875%"
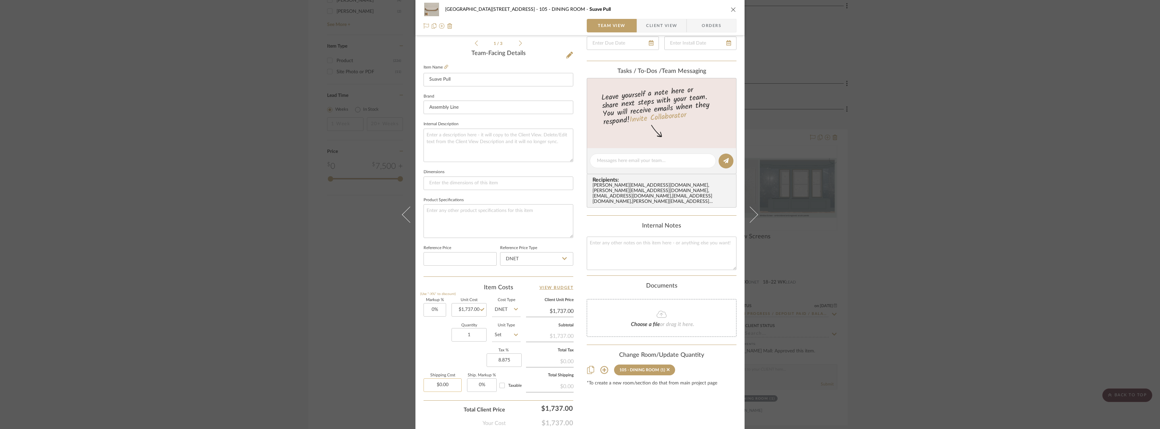
type input "0.00"
click at [450, 391] on input "0.00" at bounding box center [443, 384] width 38 height 13
type input "$140.00"
click at [656, 395] on div "Content here copies to Client View - confirm visibility there. Show in Client D…" at bounding box center [662, 162] width 150 height 555
click at [497, 381] on input "Taxable" at bounding box center [502, 385] width 11 height 11
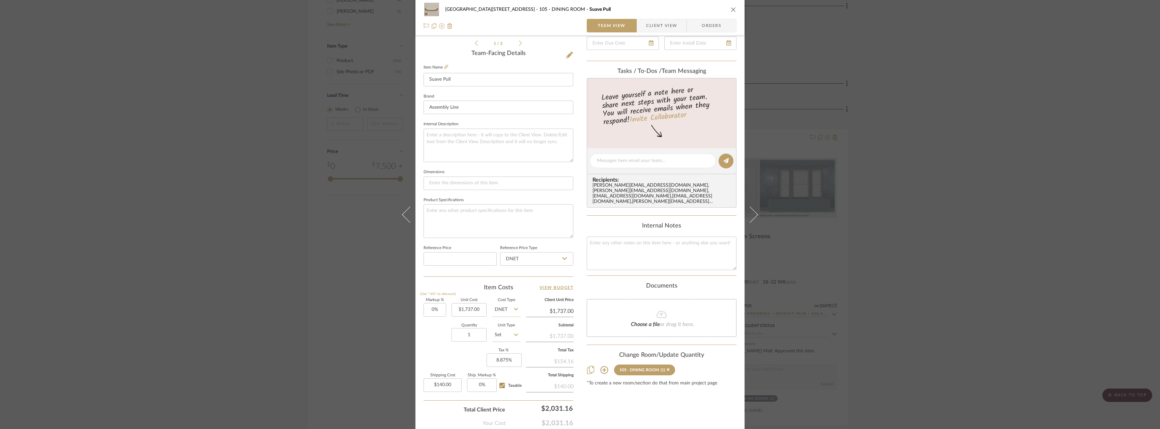
checkbox input "true"
click at [439, 383] on input "140.00" at bounding box center [443, 384] width 38 height 13
type input "$150.00"
click at [631, 405] on div "Content here copies to Client View - confirm visibility there. Show in Client D…" at bounding box center [662, 162] width 150 height 555
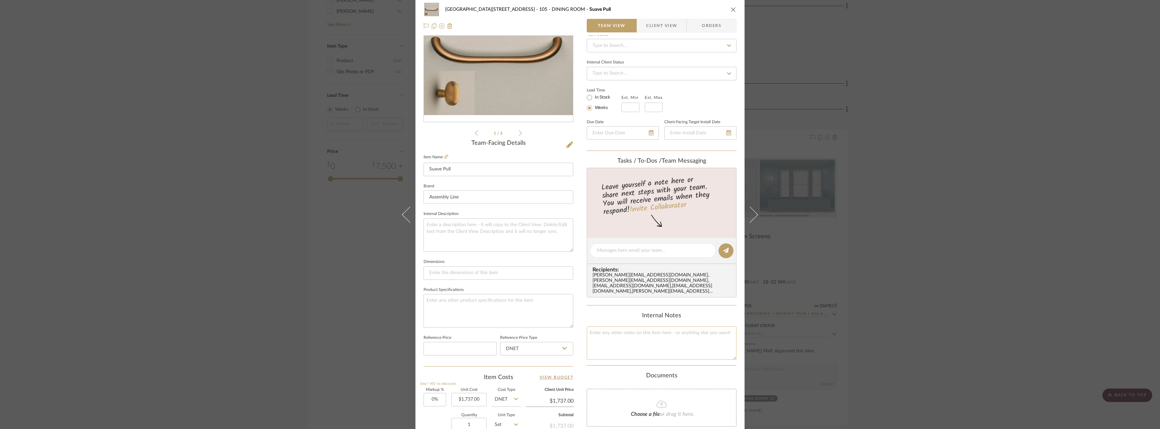
scroll to position [0, 0]
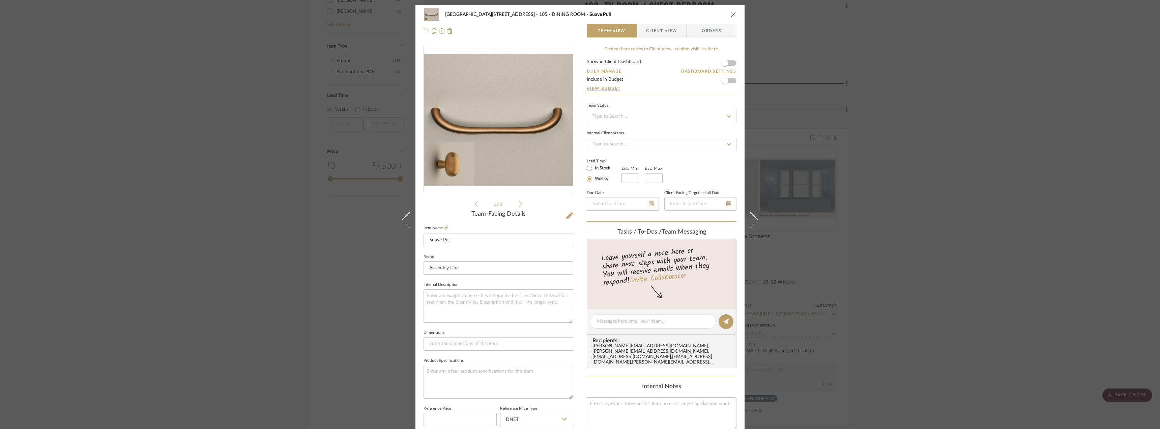
click at [650, 28] on span "Client View" at bounding box center [661, 30] width 31 height 13
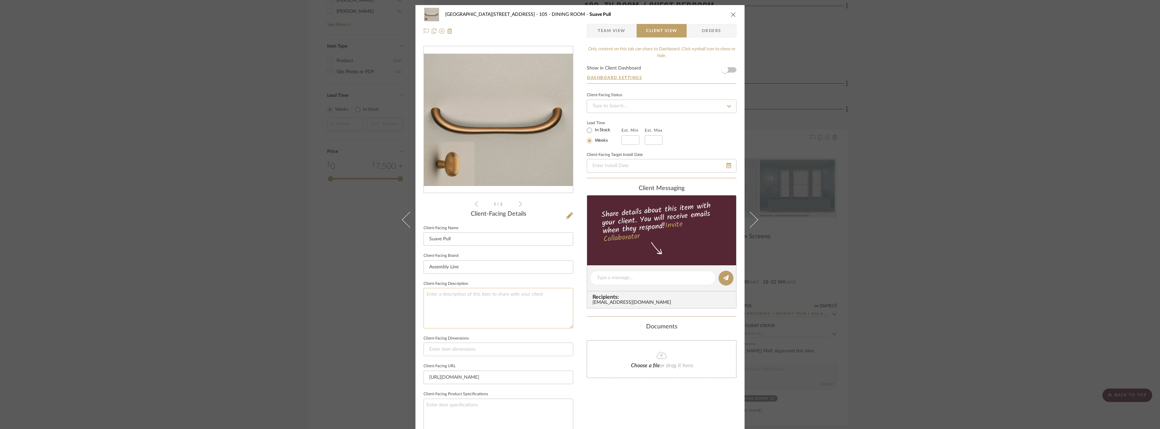
click at [455, 298] on textarea at bounding box center [499, 308] width 150 height 40
type textarea "Description: x6 Suave Pulls and x4 Pico Blunt Knobs || Color/Finish: Amber Bras…"
click at [599, 132] on label "In Stock" at bounding box center [602, 130] width 17 height 6
click at [594, 132] on input "In Stock" at bounding box center [590, 130] width 8 height 8
radio input "true"
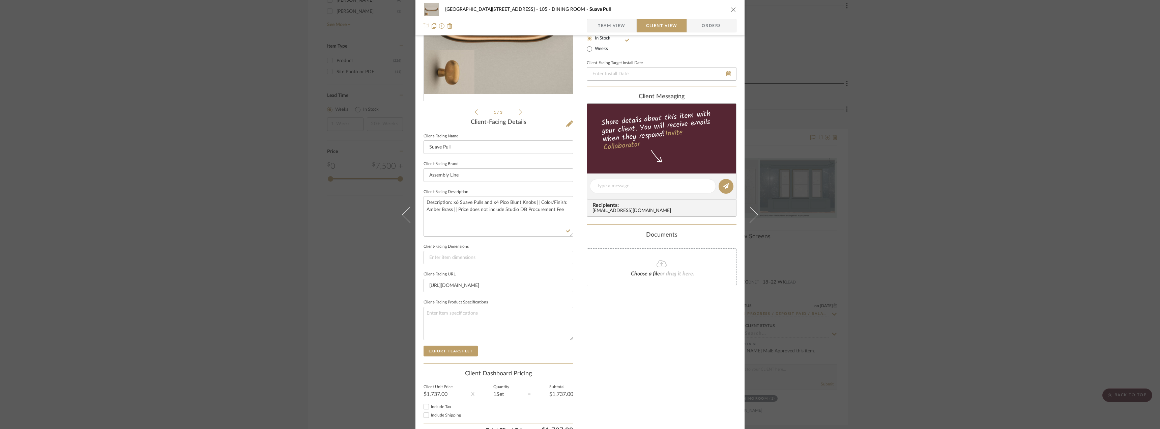
scroll to position [127, 0]
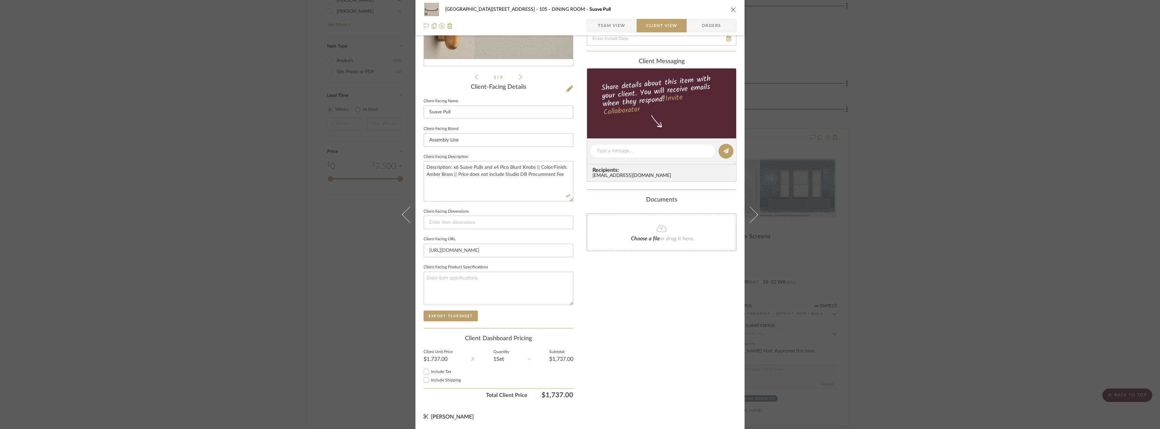
click at [652, 303] on div "Only content on this tab can share to Dashboard. Click eyeball icon to show or …" at bounding box center [662, 160] width 150 height 483
click at [427, 371] on input "Include Tax" at bounding box center [426, 371] width 8 height 8
checkbox input "true"
click at [432, 379] on span "Include Shipping" at bounding box center [446, 380] width 30 height 4
click at [430, 379] on input "Include Shipping" at bounding box center [426, 380] width 8 height 8
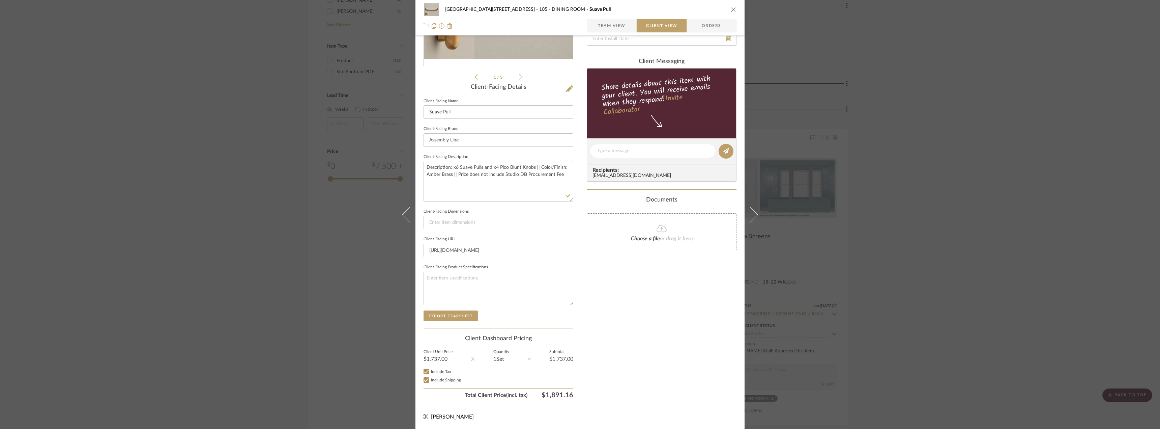
checkbox input "true"
click at [640, 341] on div "Only content on this tab can share to Dashboard. Click eyeball icon to show or …" at bounding box center [662, 160] width 150 height 483
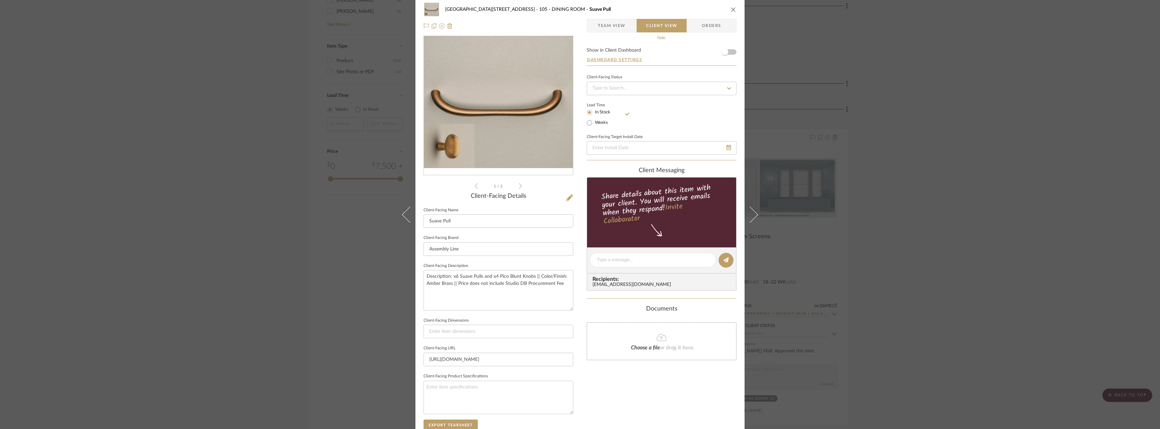
scroll to position [0, 0]
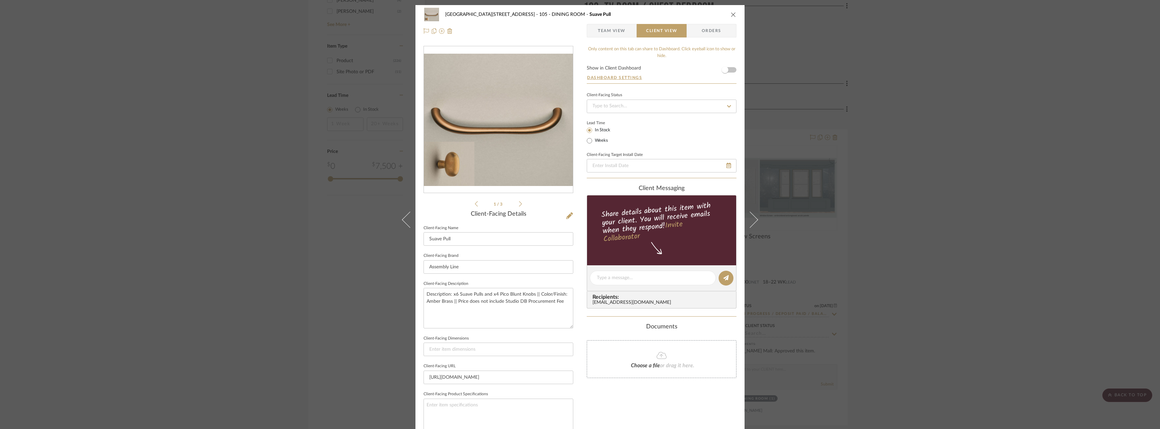
click at [615, 26] on span "Team View" at bounding box center [612, 30] width 28 height 13
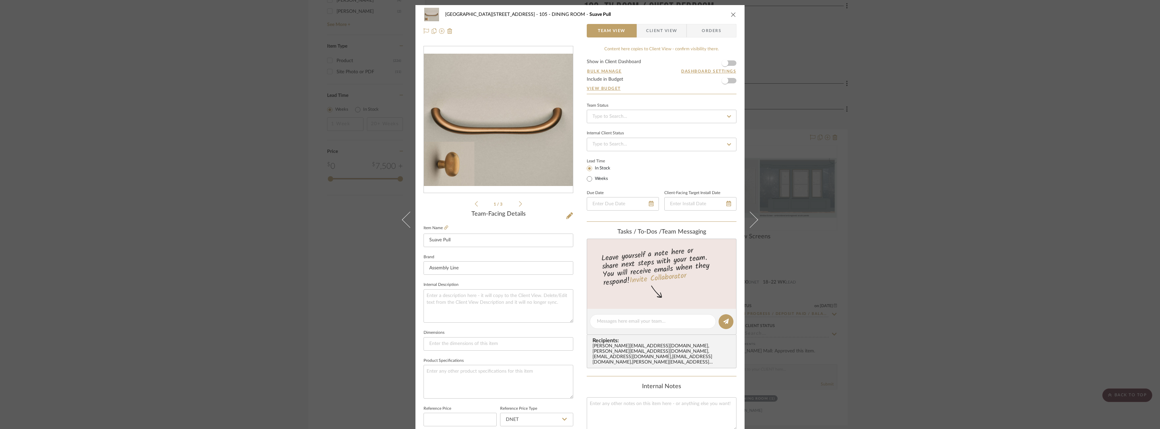
click at [656, 32] on span "Client View" at bounding box center [661, 30] width 31 height 13
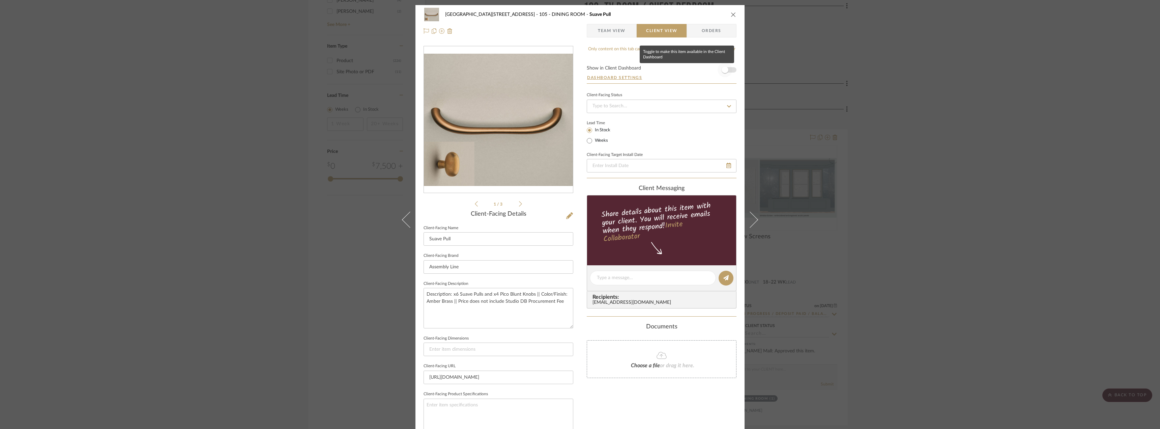
click at [727, 69] on span "button" at bounding box center [725, 69] width 15 height 15
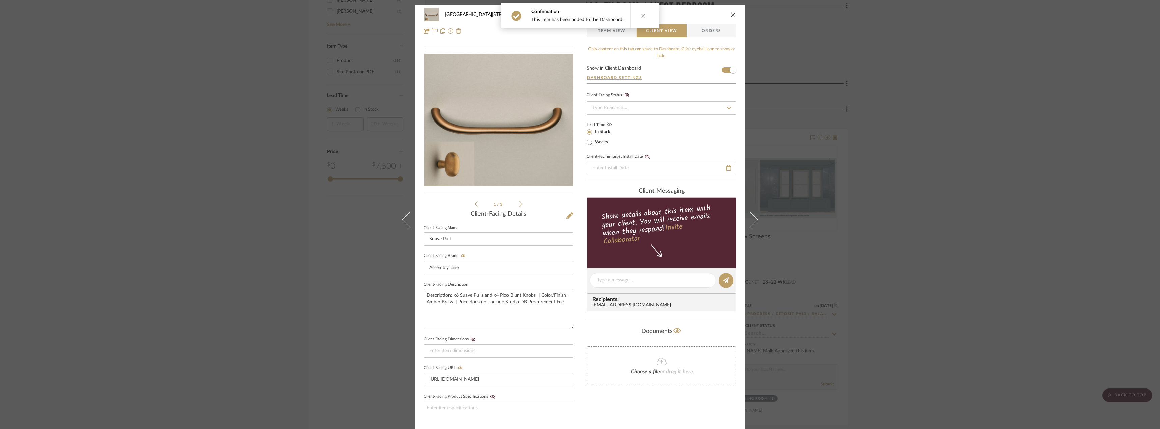
click at [608, 122] on icon at bounding box center [609, 124] width 5 height 4
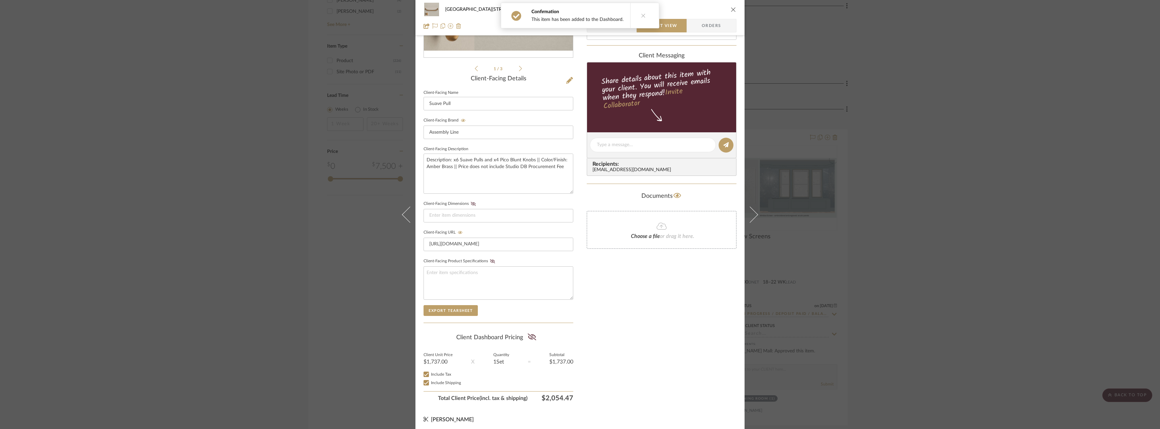
scroll to position [138, 0]
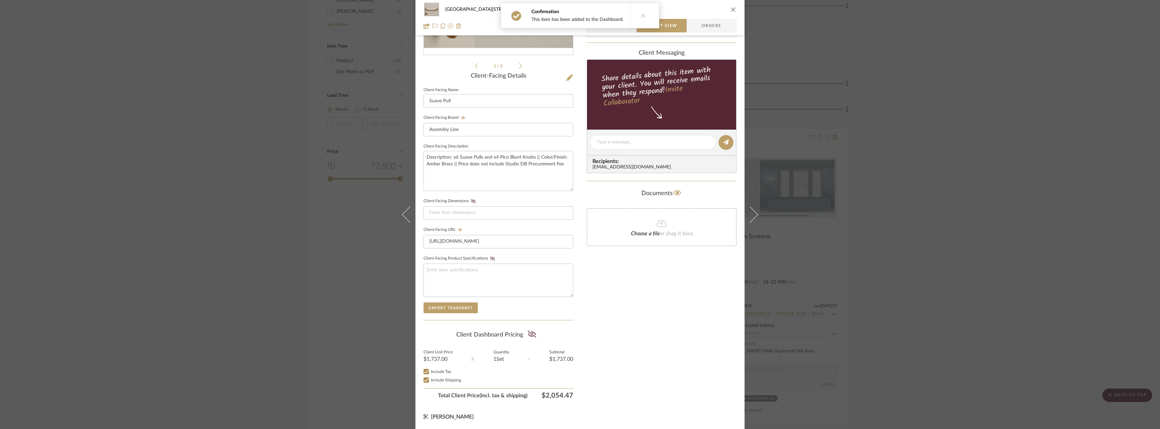
drag, startPoint x: 529, startPoint y: 335, endPoint x: 596, endPoint y: 338, distance: 67.5
click at [529, 335] on icon at bounding box center [532, 334] width 8 height 7
click at [634, 339] on div "Only content on this tab can share to Dashboard. Click eyeball icon to show or …" at bounding box center [662, 155] width 150 height 494
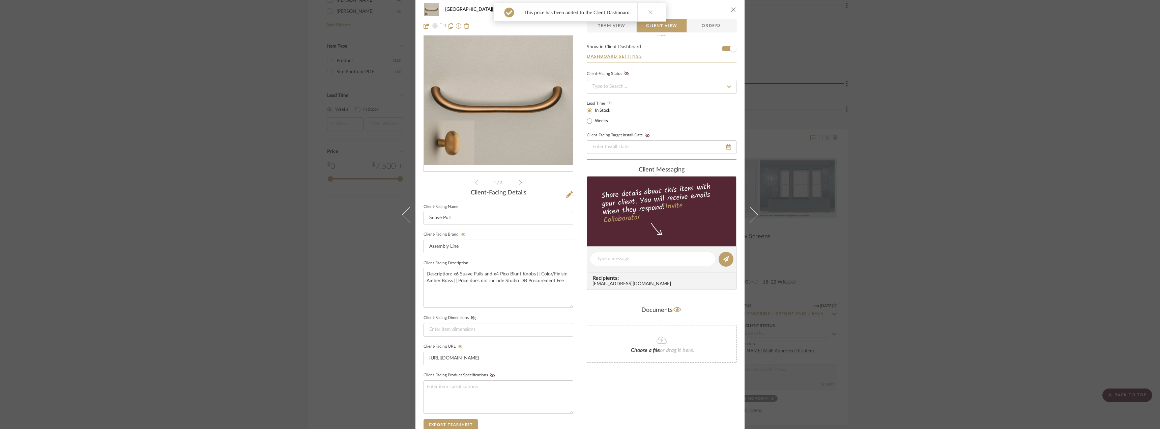
scroll to position [0, 0]
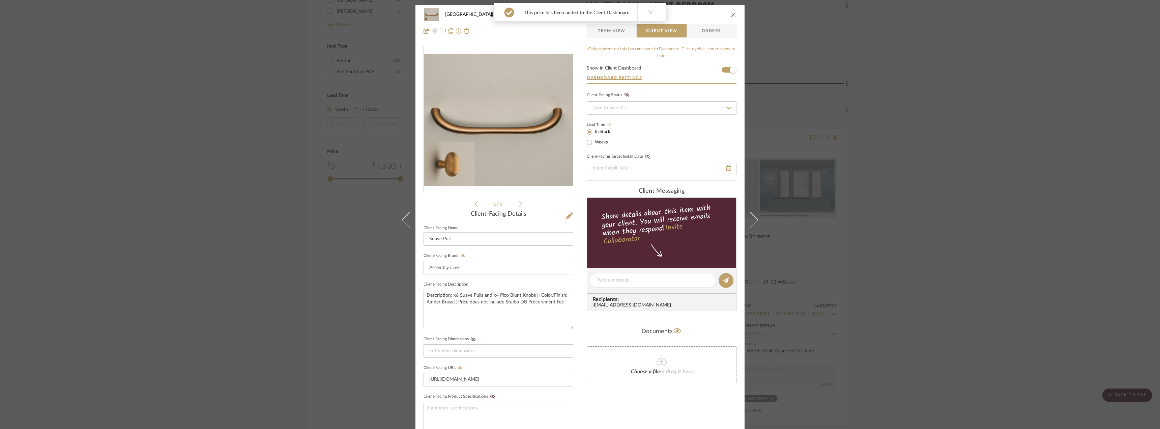
click at [620, 31] on span "Team View" at bounding box center [612, 30] width 28 height 13
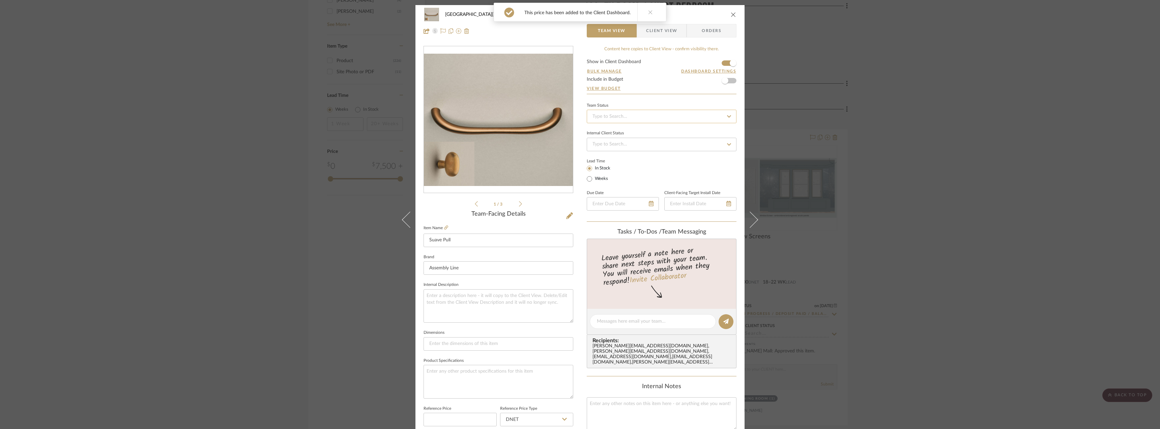
click at [623, 113] on input at bounding box center [662, 116] width 150 height 13
type input "approval"
click at [614, 151] on span "Approval Pending" at bounding box center [610, 151] width 36 height 5
type input "[DATE]"
type input "Approval Pending"
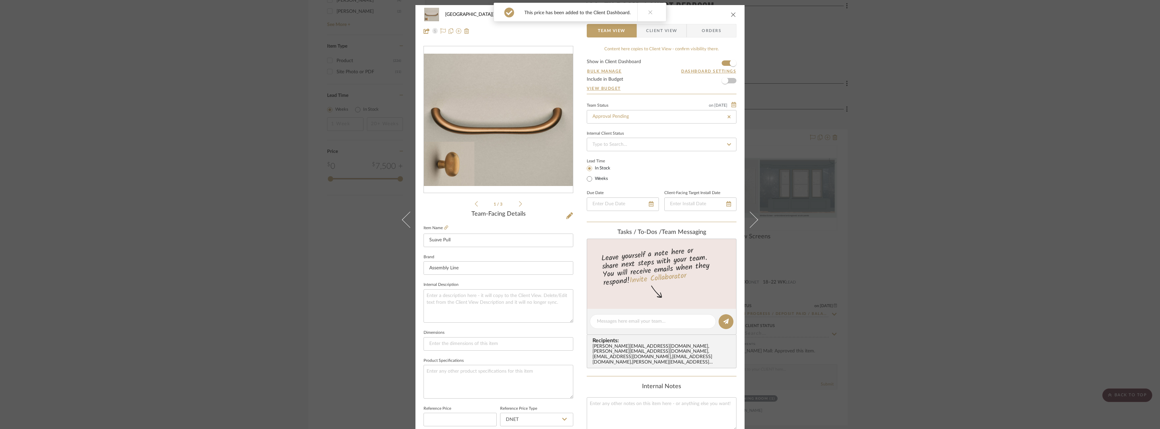
type input "[DATE]"
type input "Approval Pending"
click at [926, 150] on div "24100 - 1175 Park Avenue - Mall 105 - DINING ROOM Suave Pull Team View Client V…" at bounding box center [580, 214] width 1160 height 429
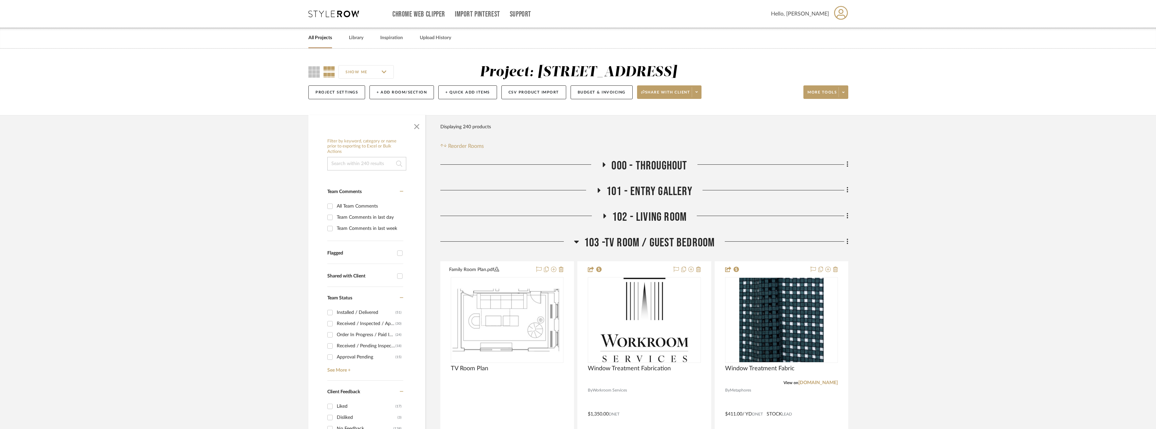
click at [604, 241] on span "103 -TV ROOM / GUEST BEDROOM" at bounding box center [649, 242] width 131 height 15
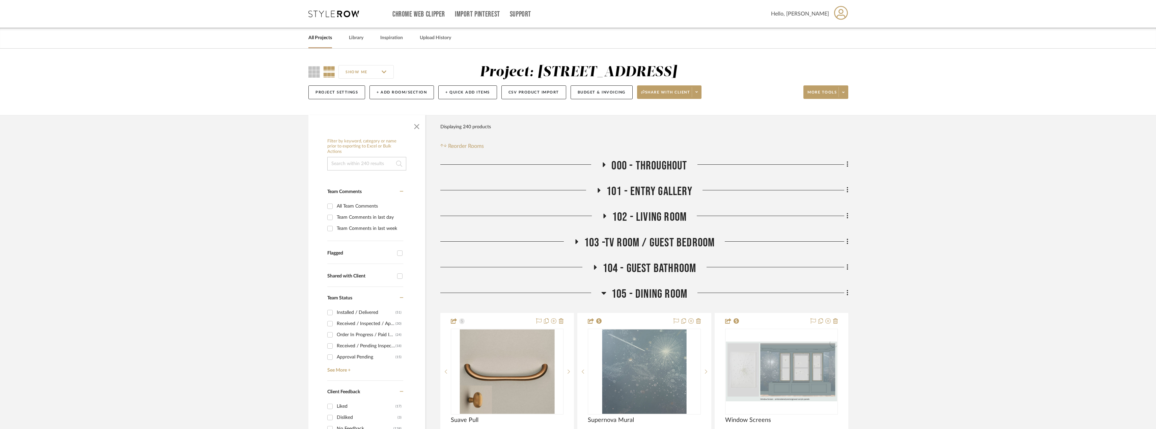
click at [620, 215] on span "102 - LIVING ROOM" at bounding box center [649, 217] width 75 height 15
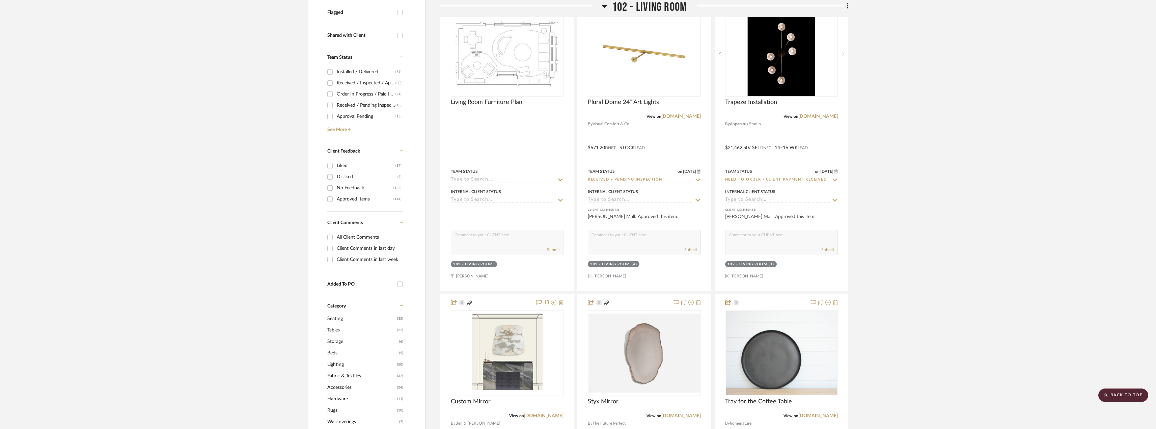
scroll to position [438, 0]
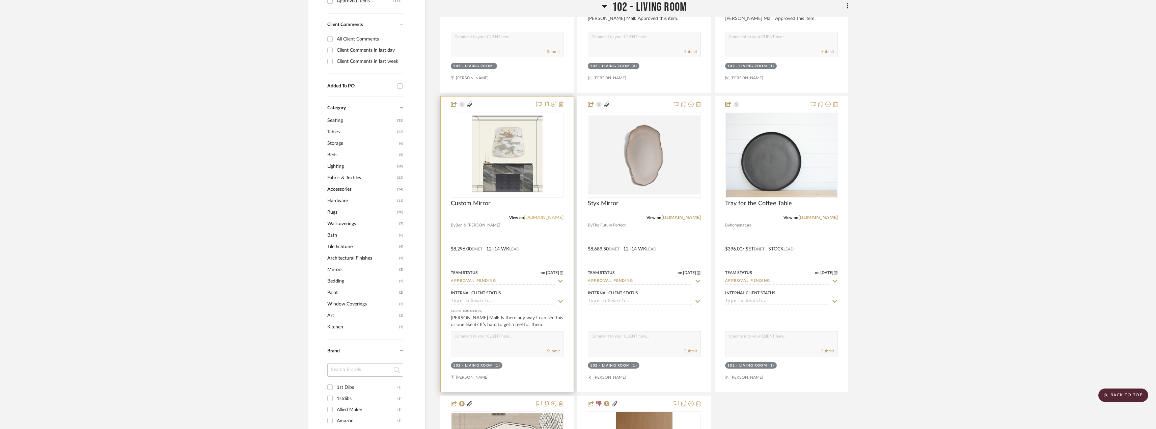
click at [541, 218] on link "benandajablanc.com" at bounding box center [543, 217] width 39 height 5
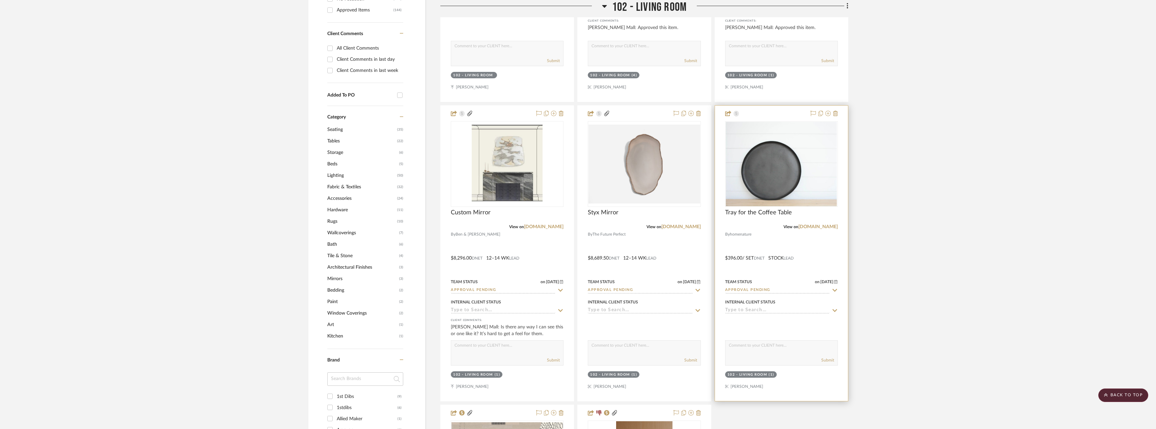
scroll to position [371, 0]
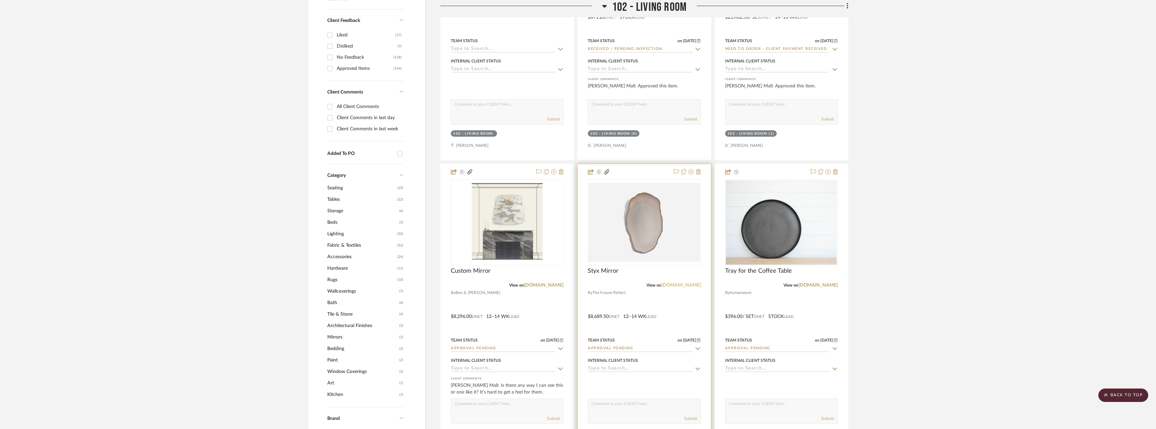
click at [666, 285] on link "thefutureperfect.com" at bounding box center [680, 285] width 39 height 5
